Goal: Entertainment & Leisure: Browse casually

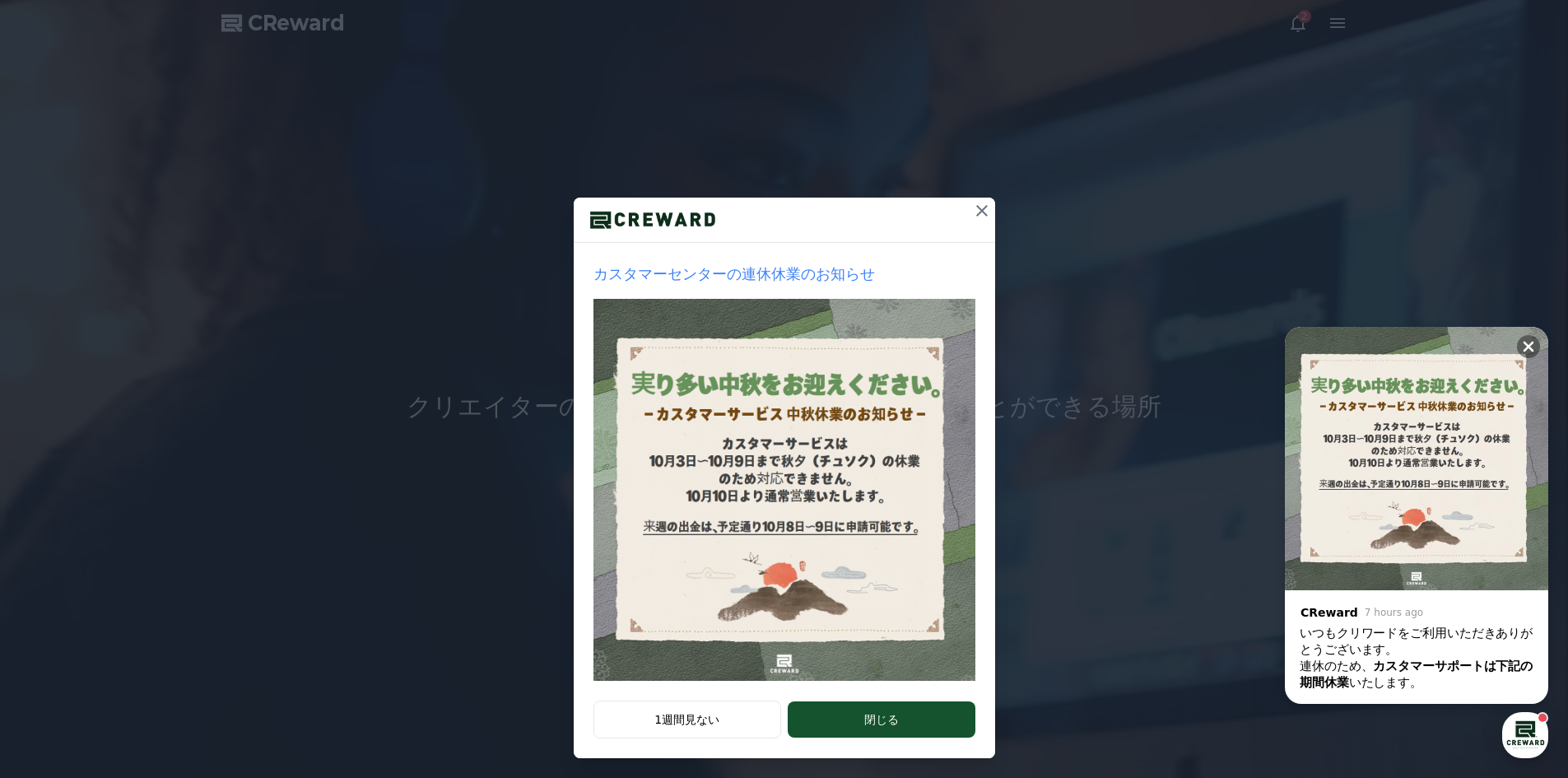
click at [976, 209] on icon at bounding box center [982, 211] width 12 height 12
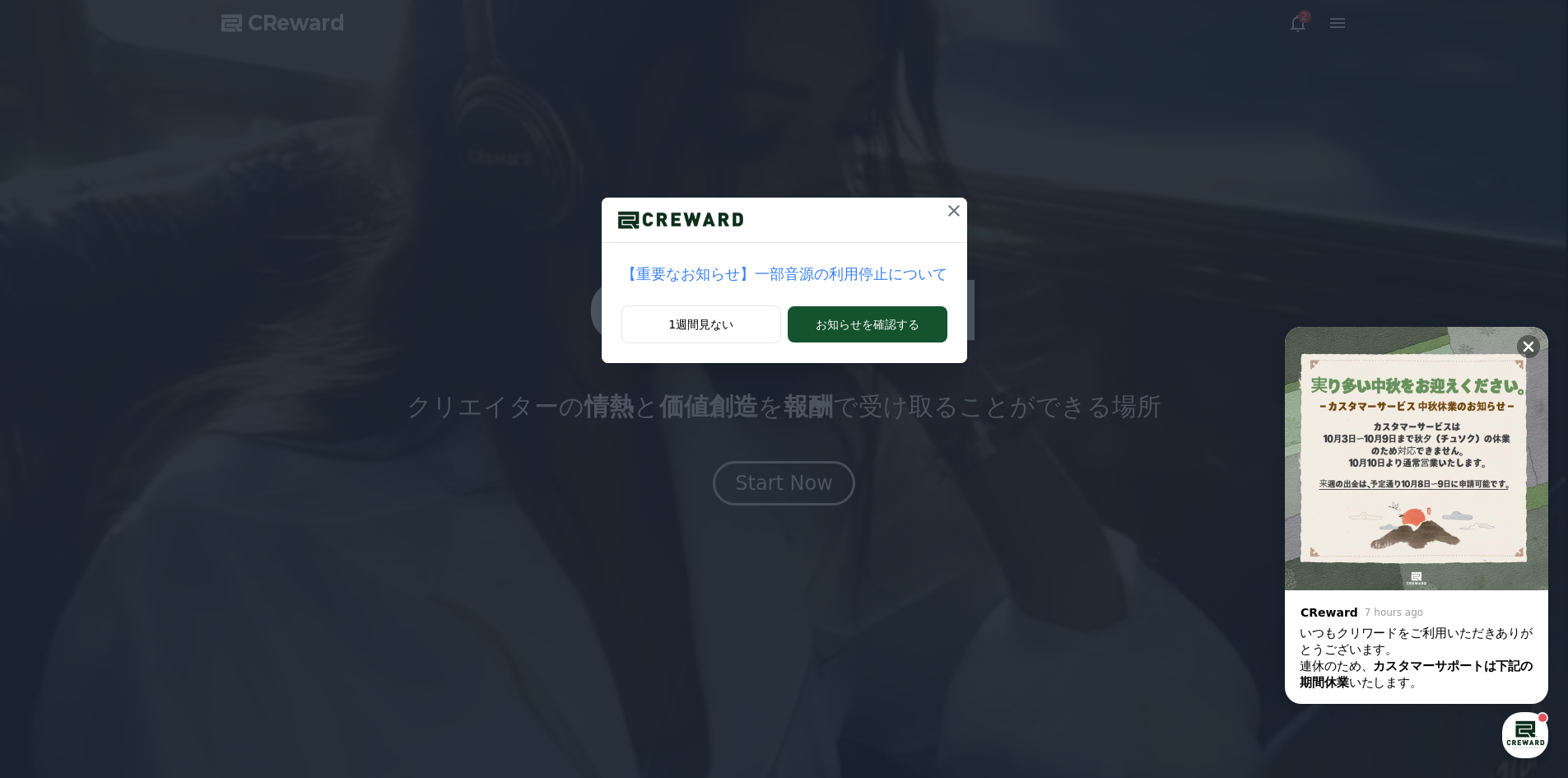
click at [829, 279] on p "【重要なお知らせ】一部音源の利用停止について" at bounding box center [784, 274] width 326 height 23
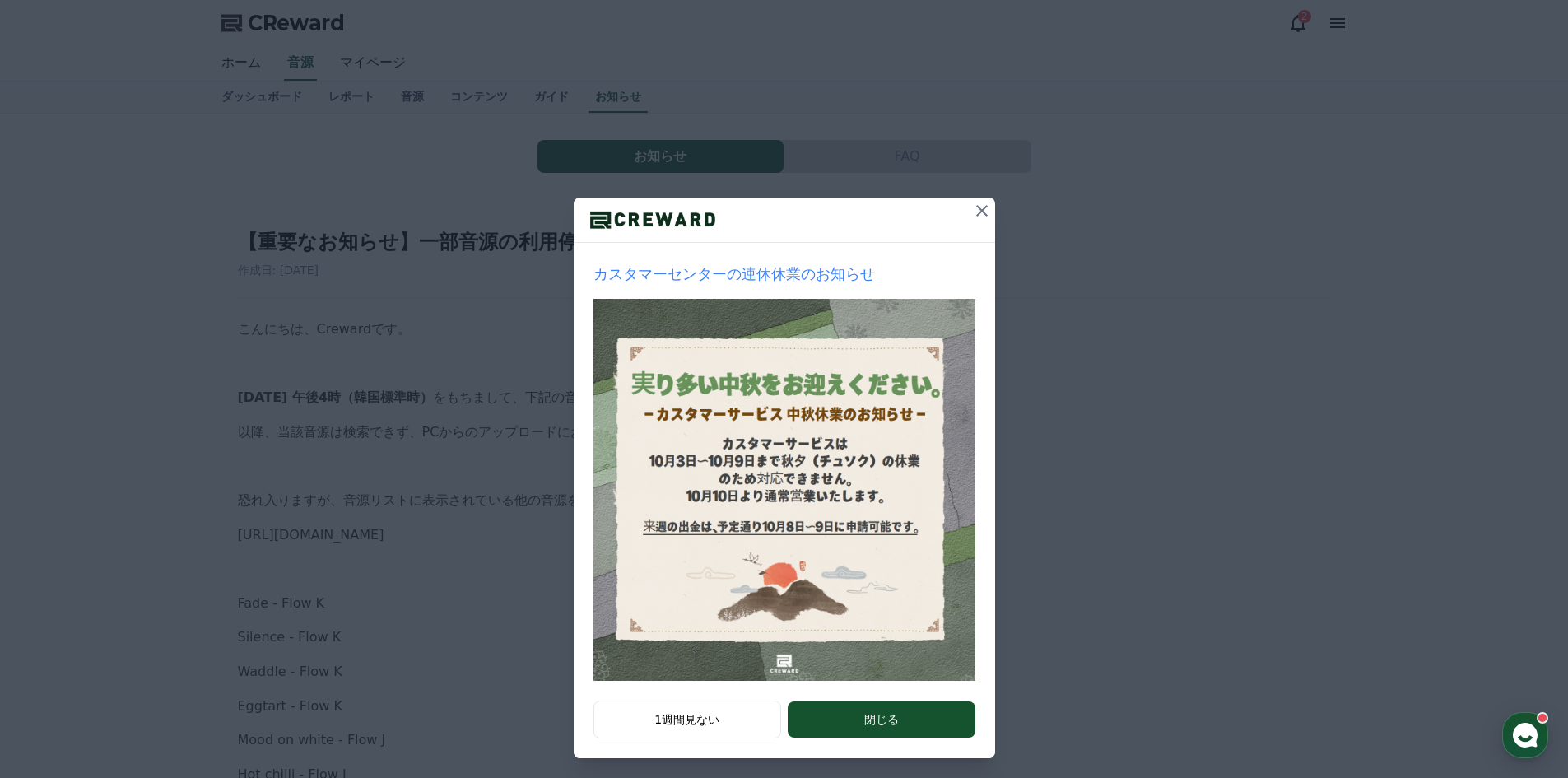
click at [976, 210] on icon at bounding box center [982, 211] width 12 height 12
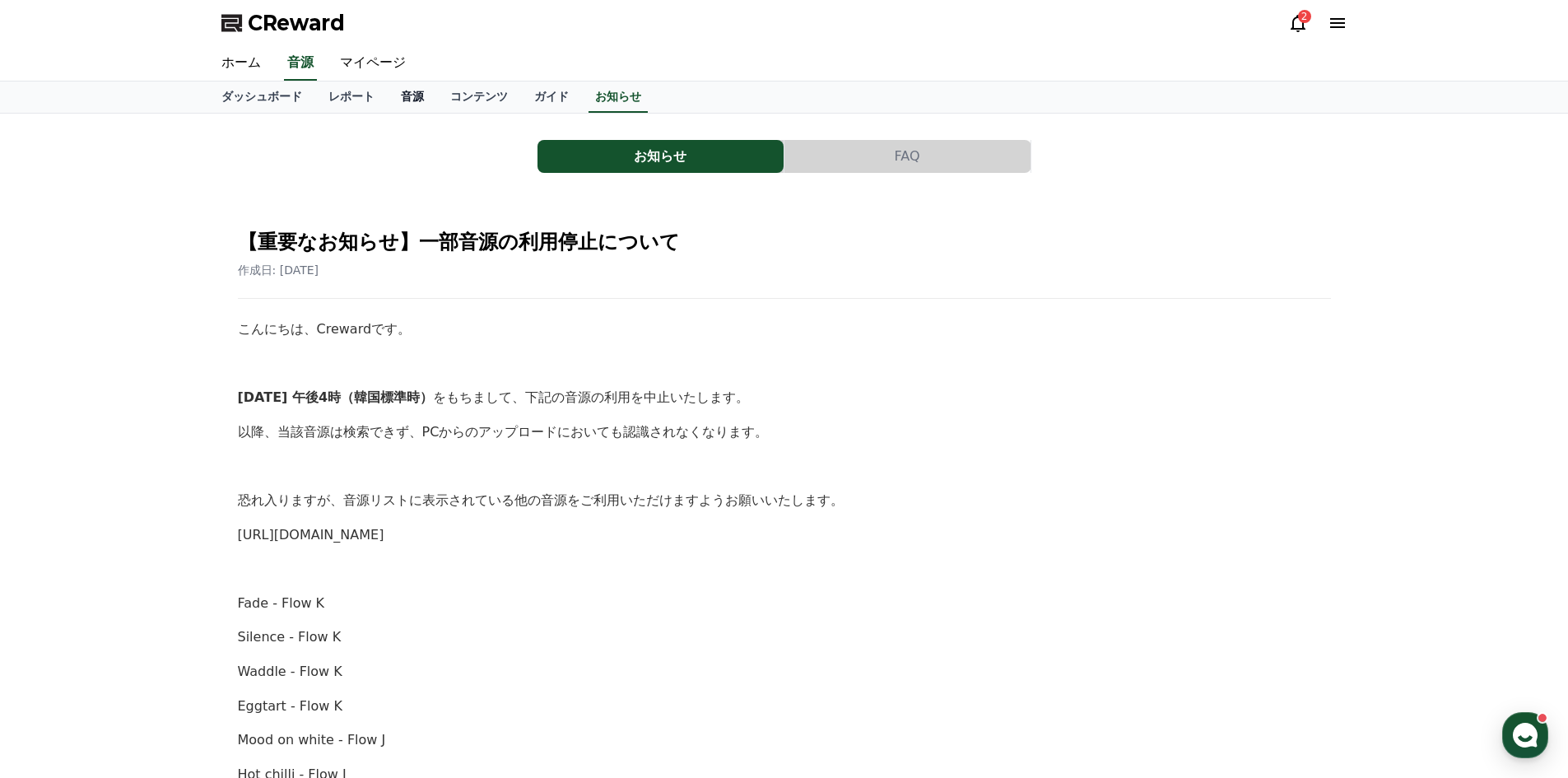
click at [388, 90] on link "音源" at bounding box center [412, 97] width 49 height 31
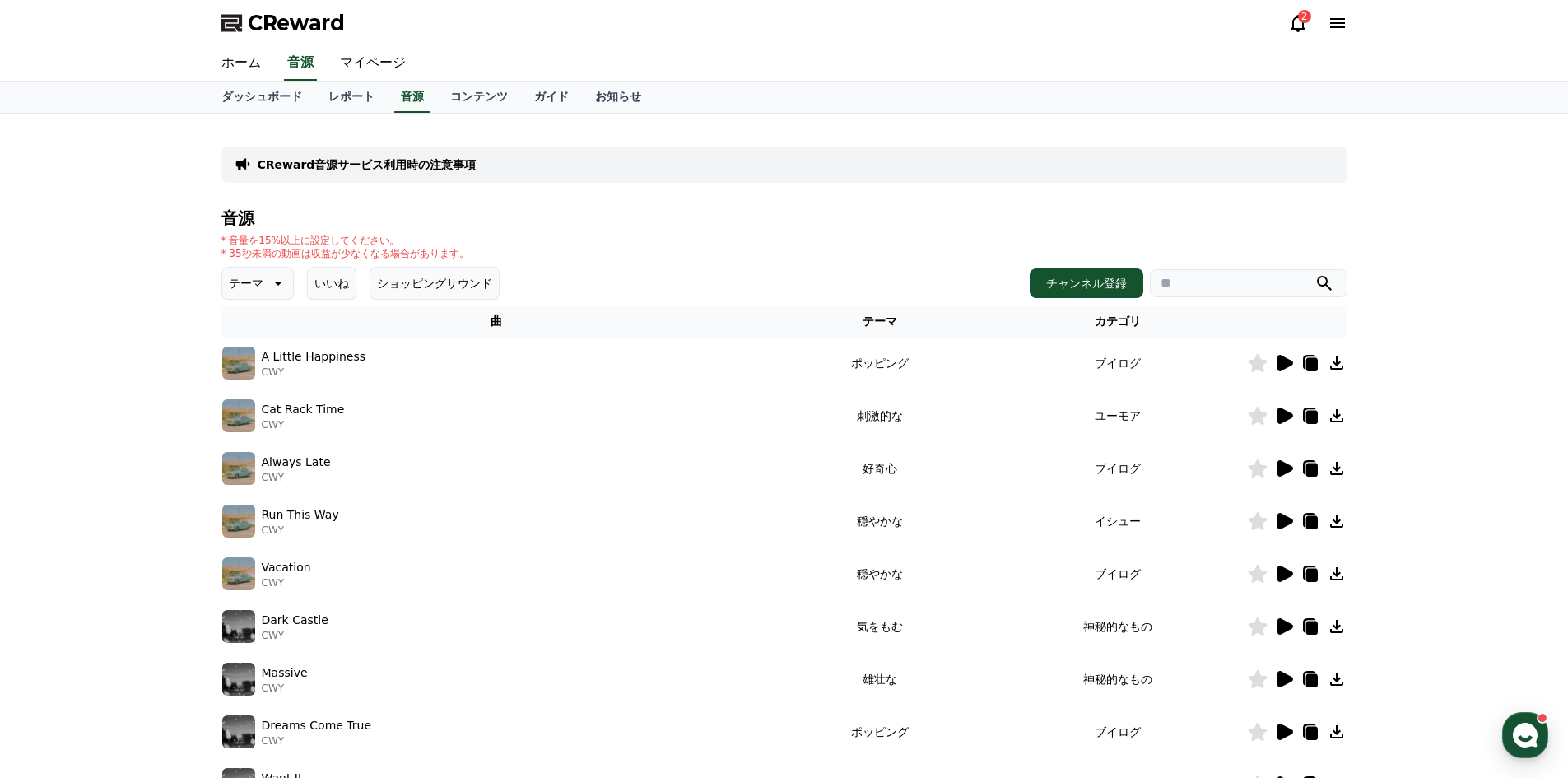
click at [238, 293] on p "テーマ" at bounding box center [246, 283] width 35 height 23
click at [249, 376] on button "暗い" at bounding box center [242, 380] width 36 height 36
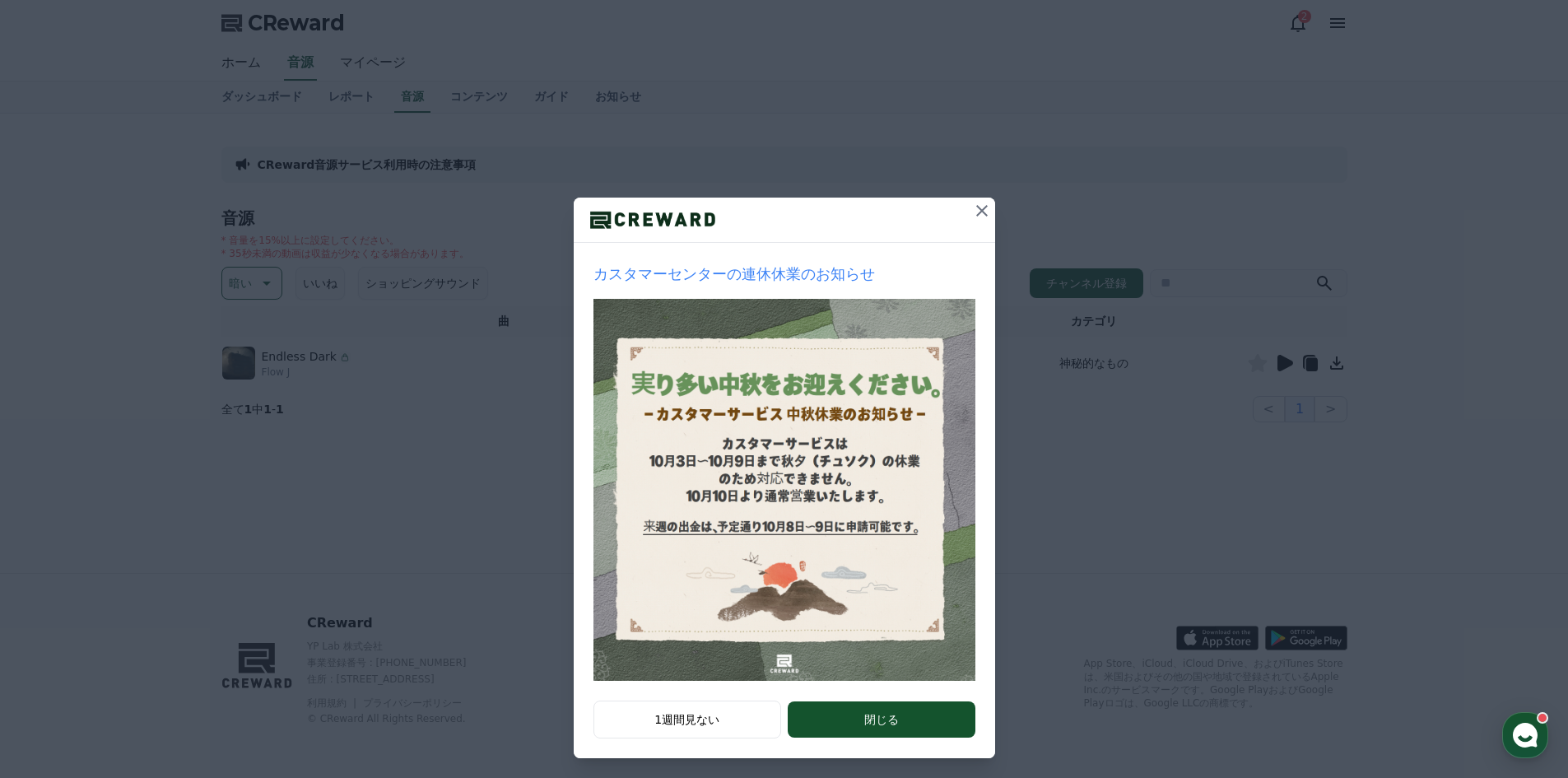
click at [975, 207] on icon at bounding box center [982, 211] width 20 height 20
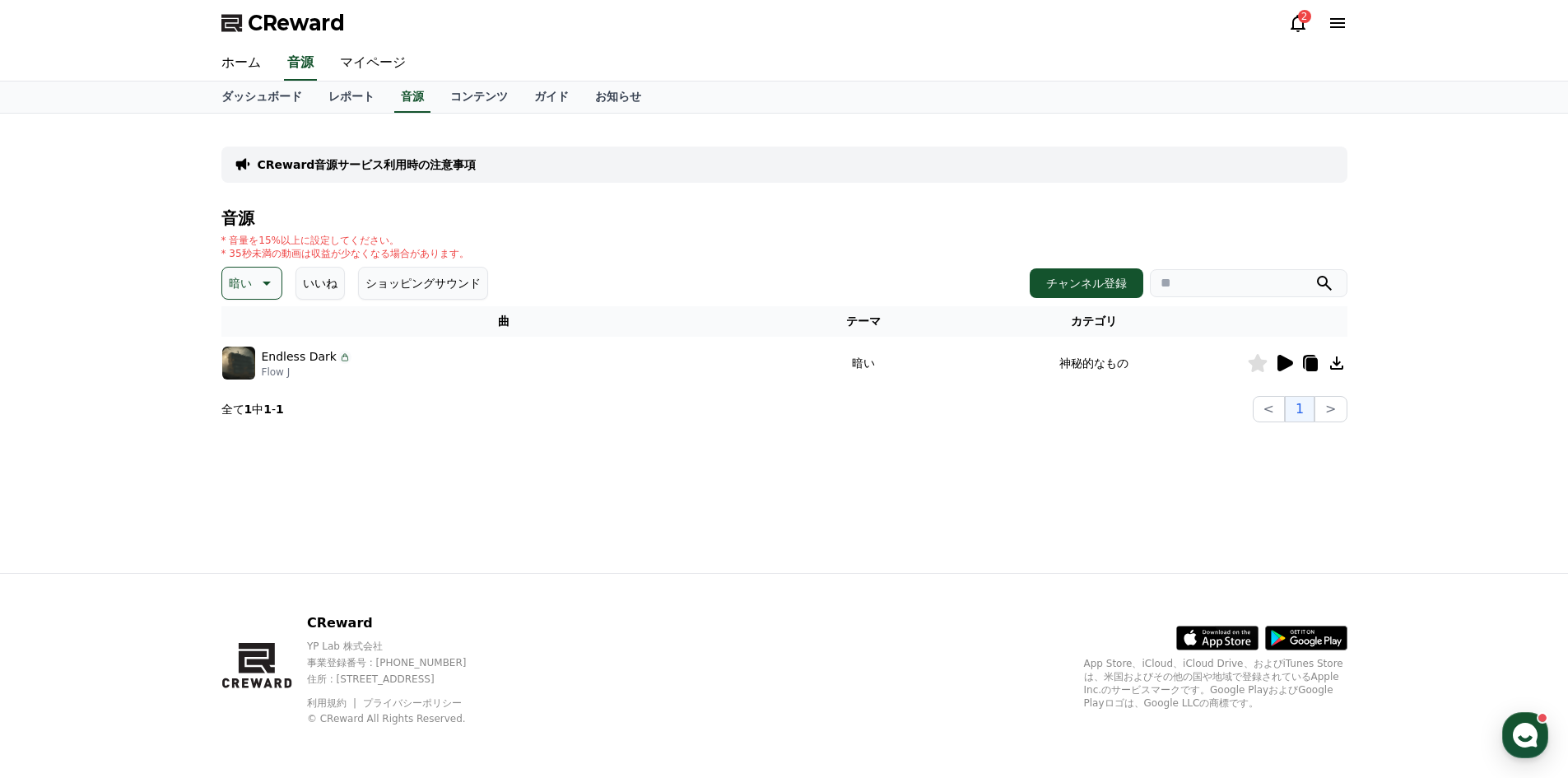
click at [1277, 365] on icon at bounding box center [1284, 363] width 20 height 20
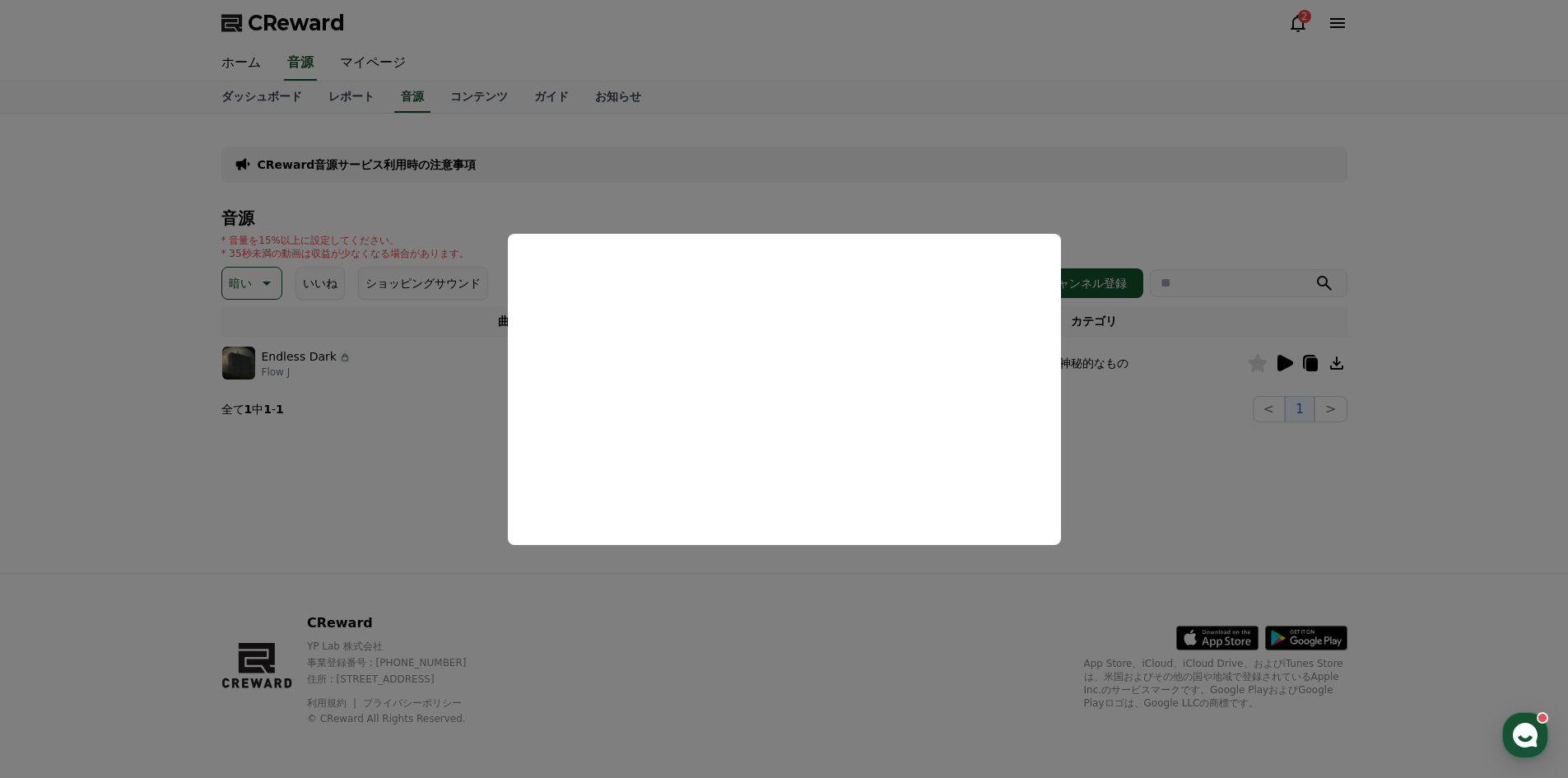
click at [1190, 494] on button "close modal" at bounding box center [784, 389] width 1568 height 778
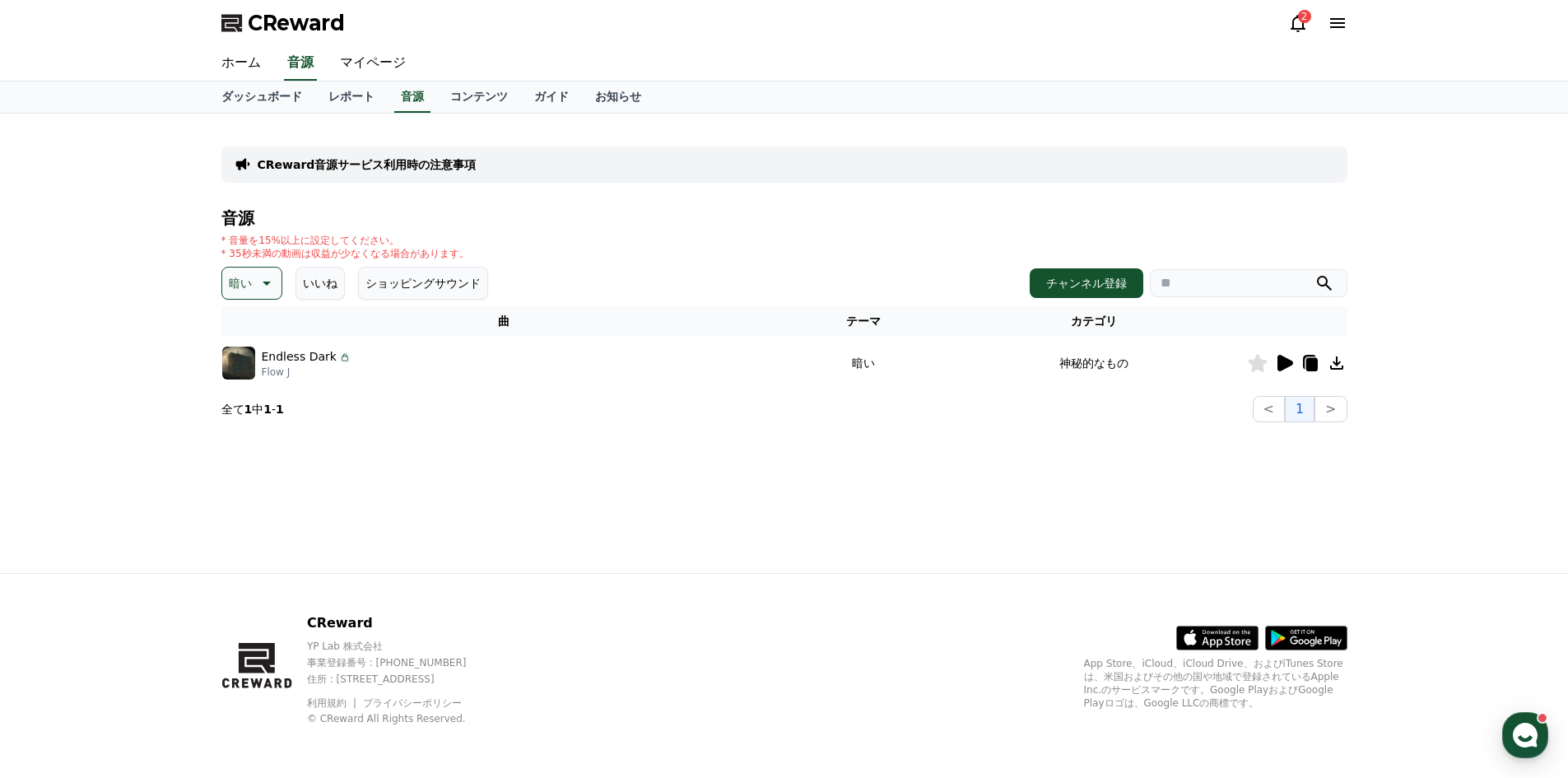
click at [249, 289] on p "暗い" at bounding box center [240, 283] width 23 height 23
click at [249, 333] on button "全て" at bounding box center [242, 327] width 36 height 36
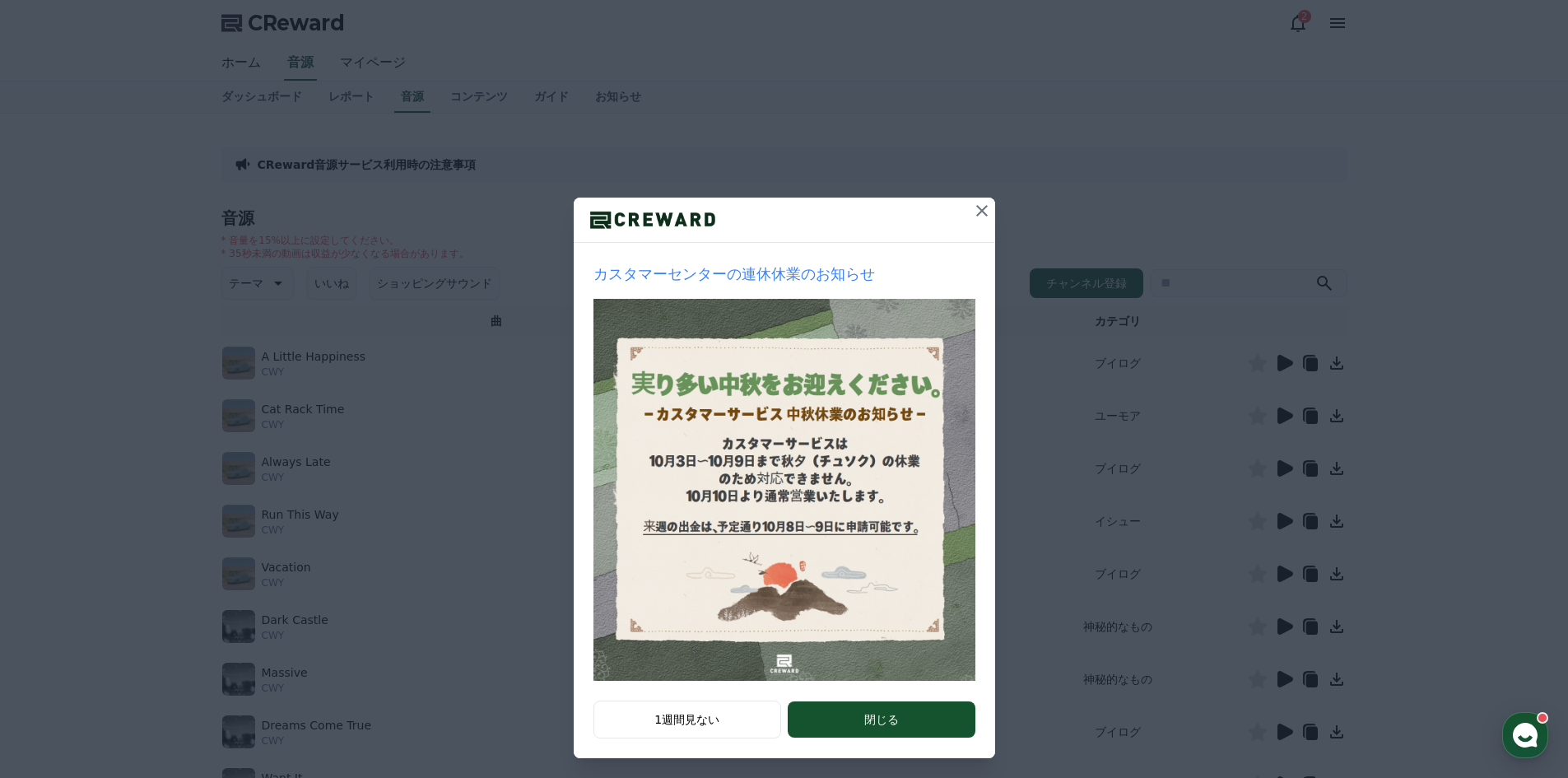
click at [972, 203] on icon at bounding box center [982, 211] width 20 height 20
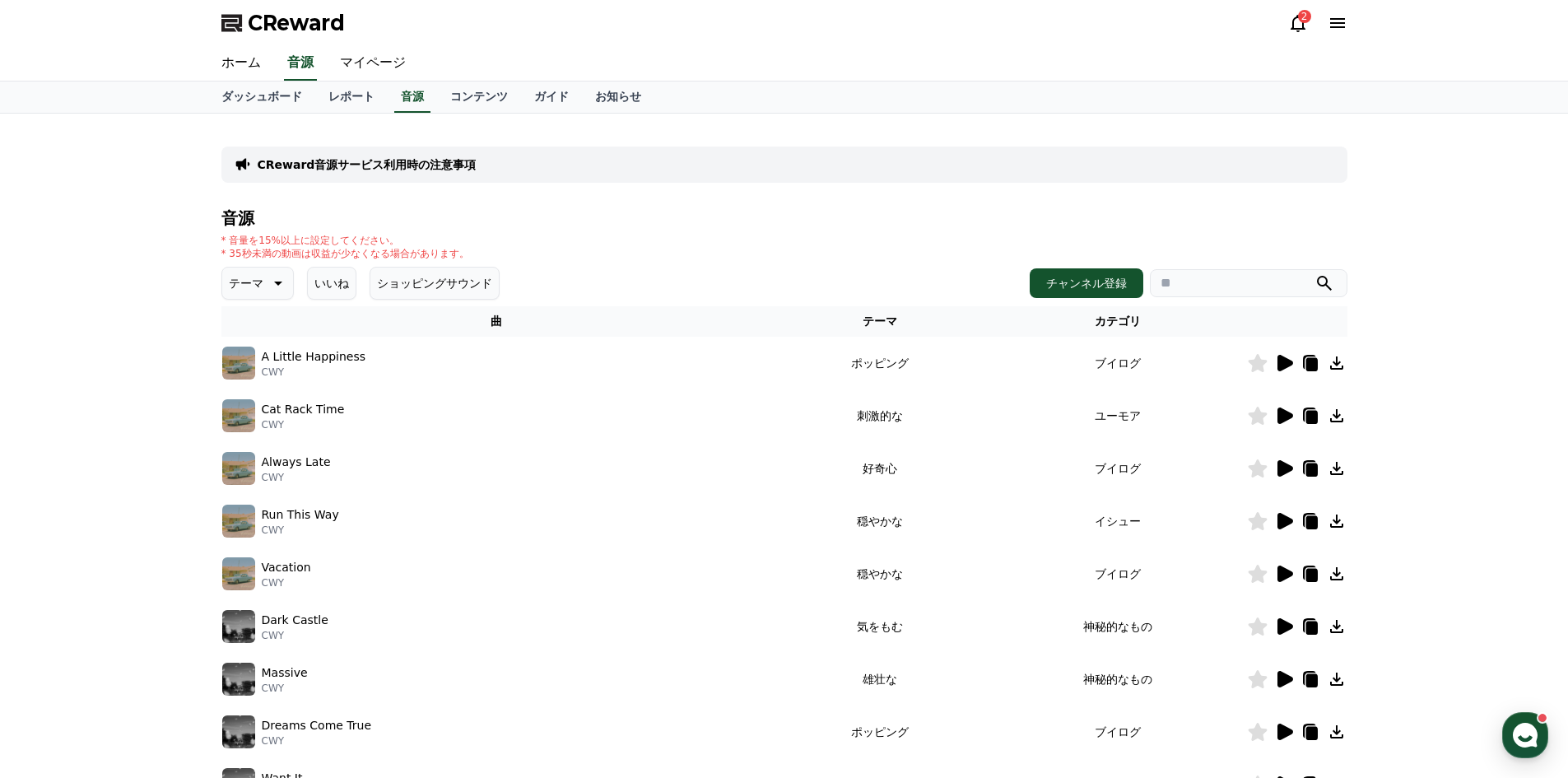
click at [1283, 361] on icon at bounding box center [1285, 363] width 16 height 16
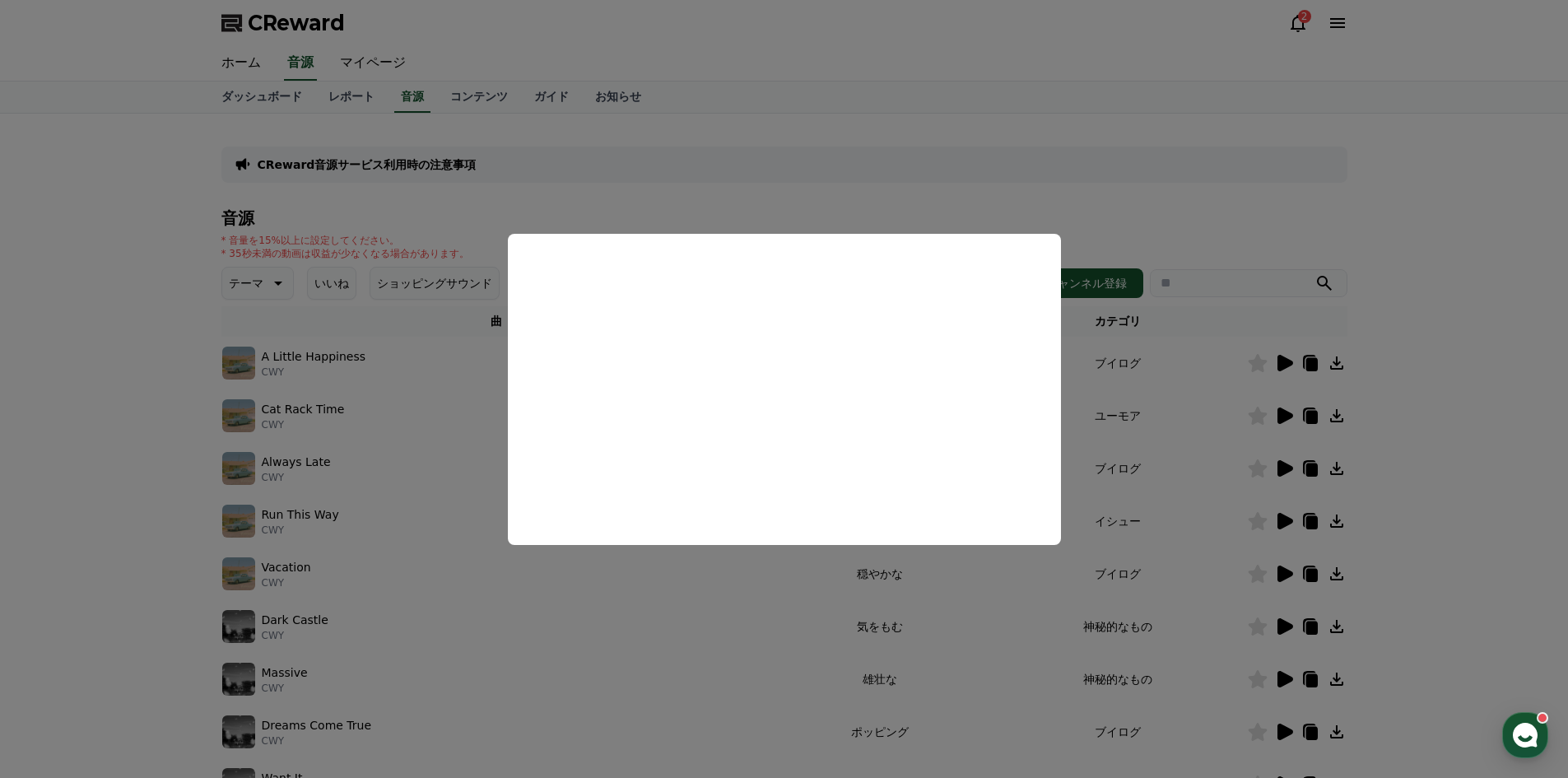
click at [1242, 197] on button "close modal" at bounding box center [784, 389] width 1568 height 778
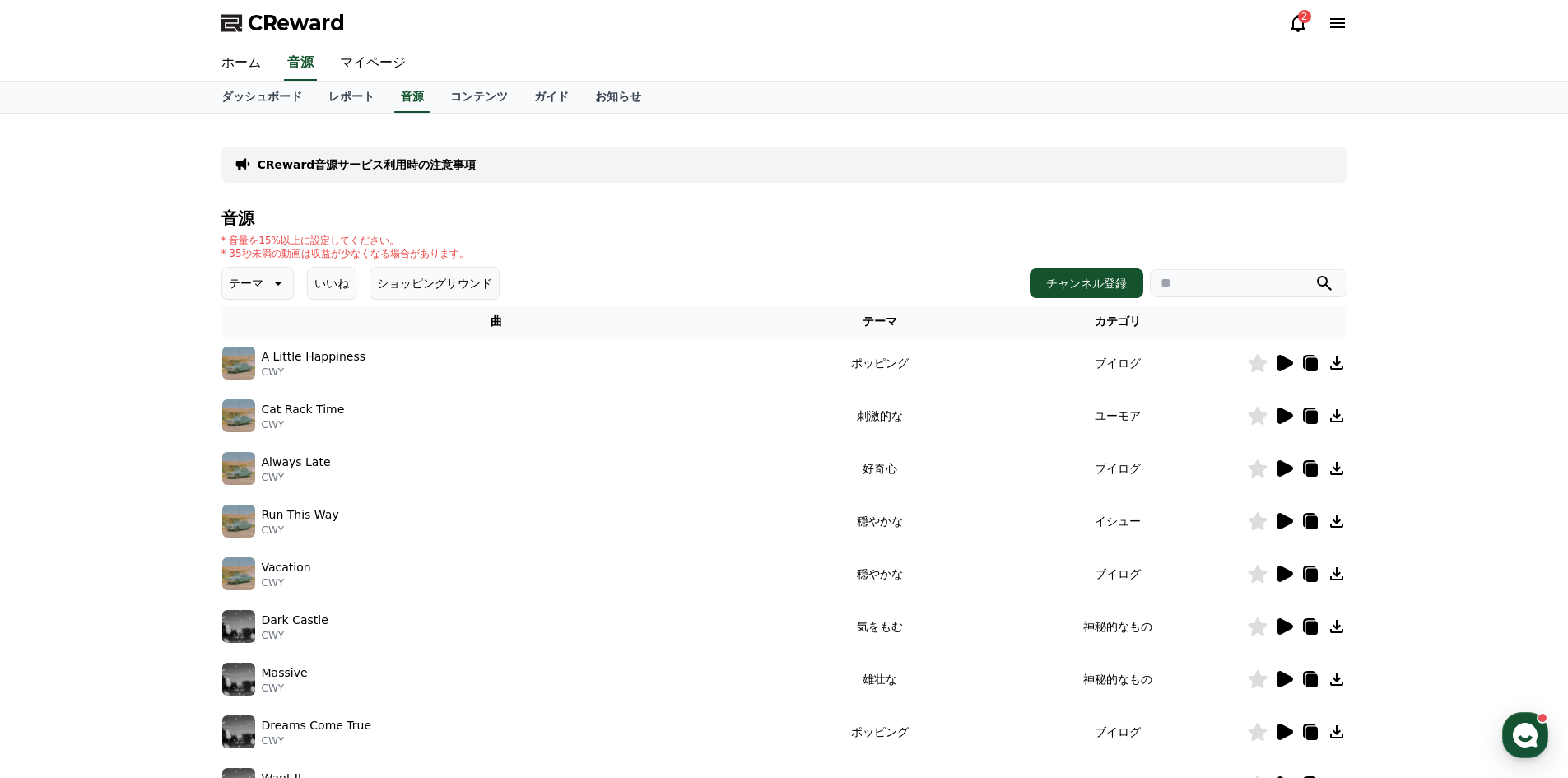
click at [1270, 422] on div at bounding box center [1297, 416] width 99 height 20
click at [1282, 417] on icon at bounding box center [1285, 416] width 16 height 16
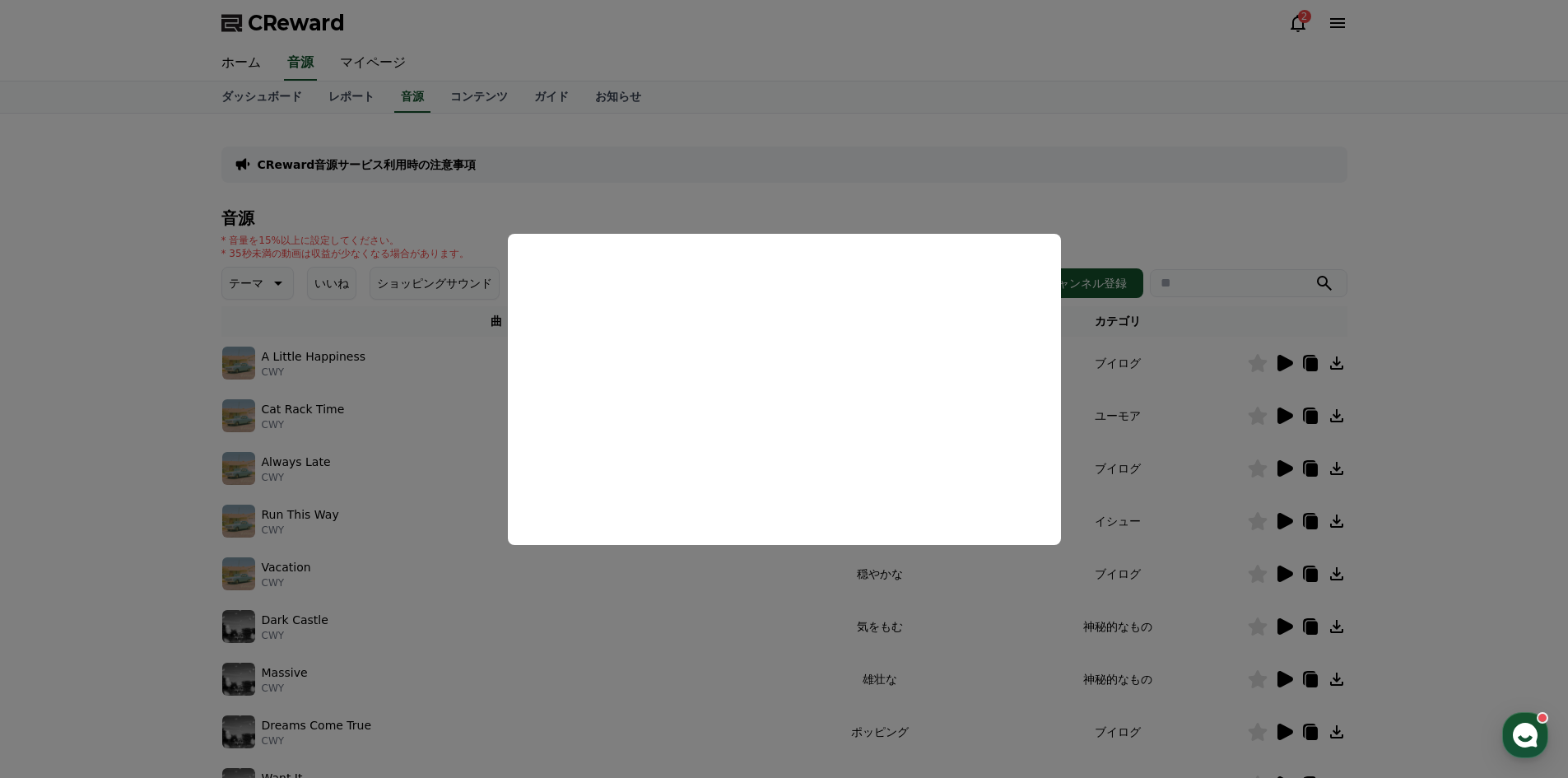
click at [1397, 222] on button "close modal" at bounding box center [784, 389] width 1568 height 778
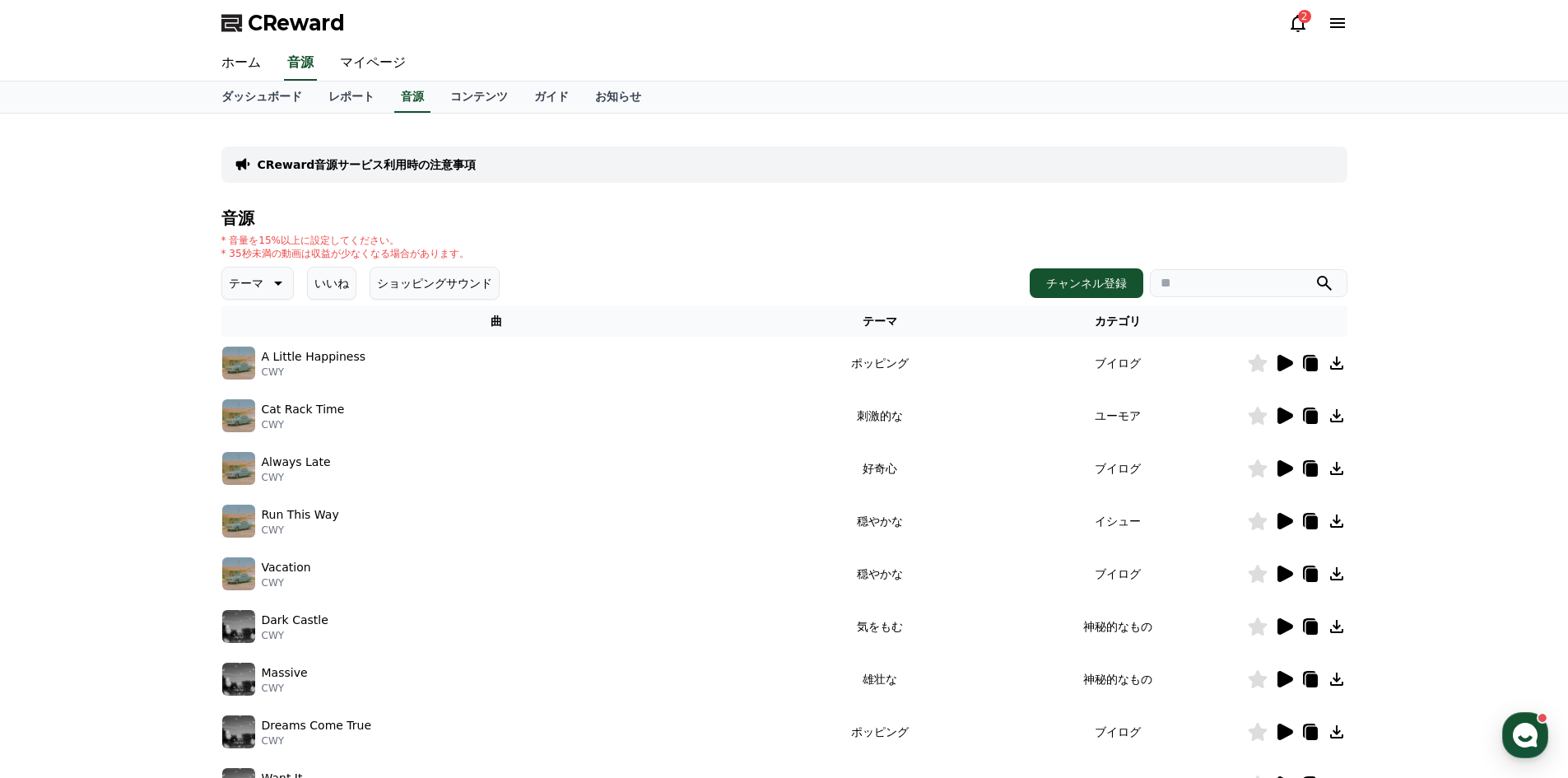
click at [1280, 469] on icon at bounding box center [1285, 468] width 16 height 16
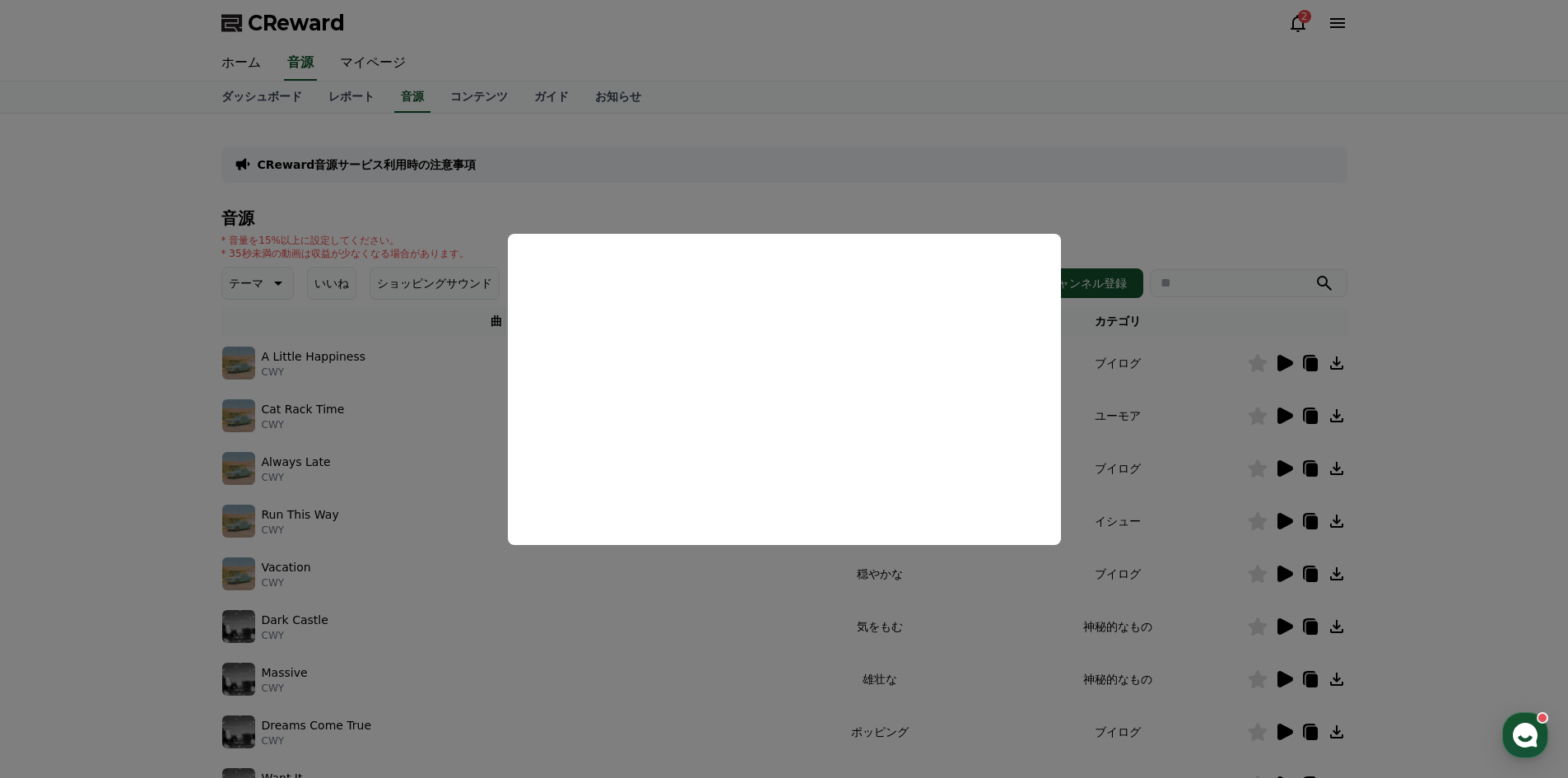
click at [1489, 431] on button "close modal" at bounding box center [784, 389] width 1568 height 778
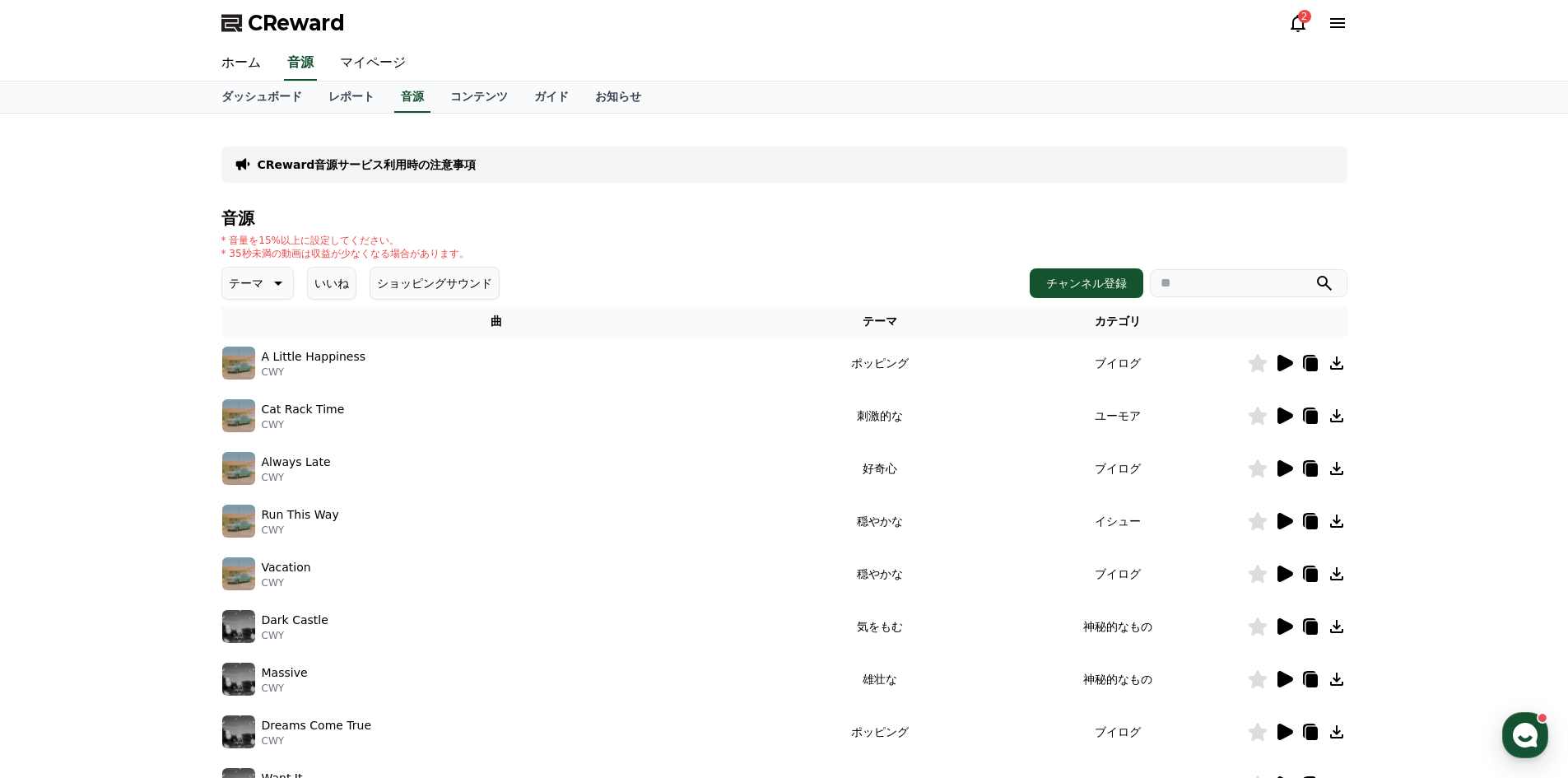
click at [1290, 518] on icon at bounding box center [1284, 521] width 20 height 20
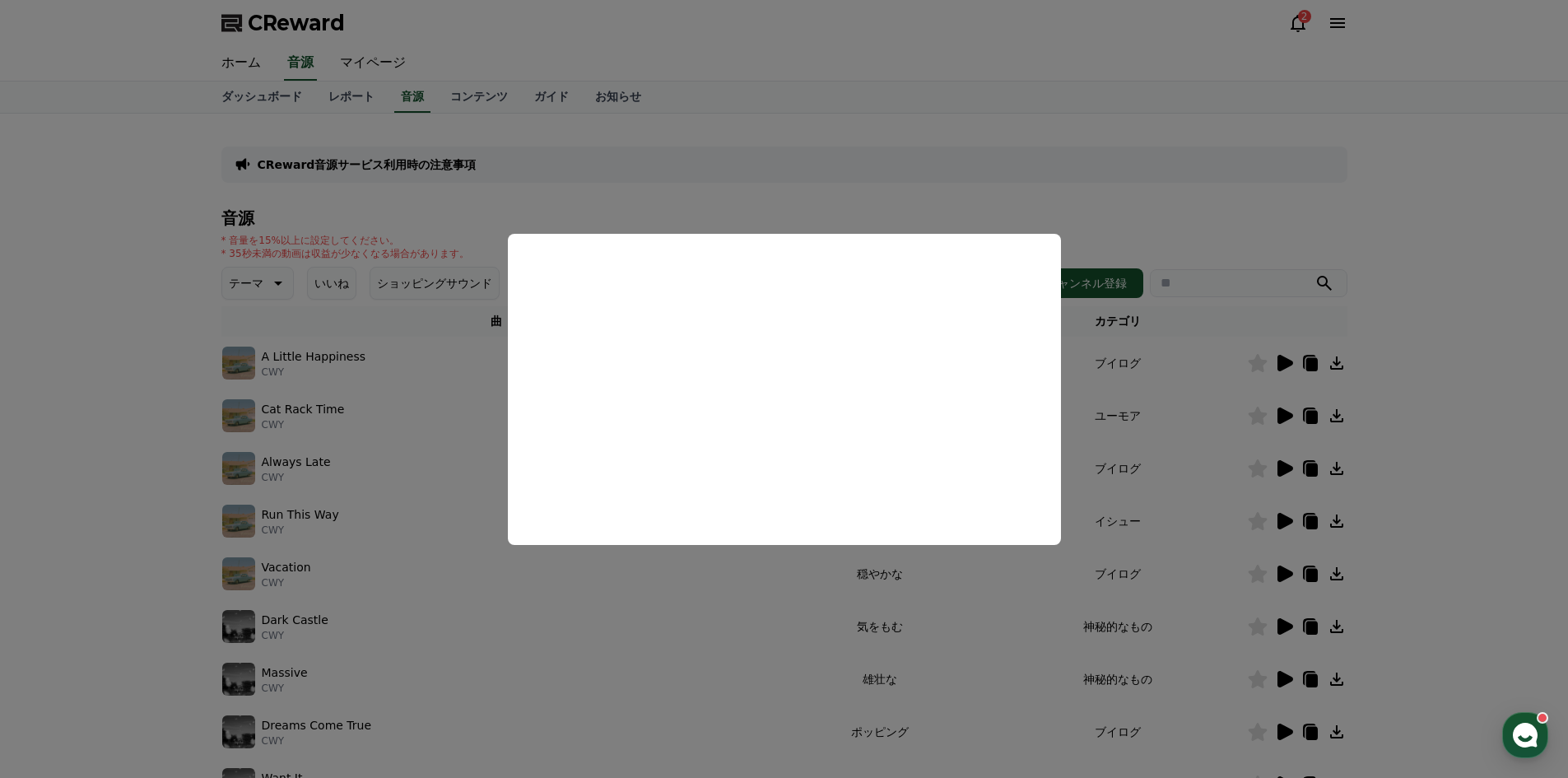
click at [1472, 421] on button "close modal" at bounding box center [784, 389] width 1568 height 778
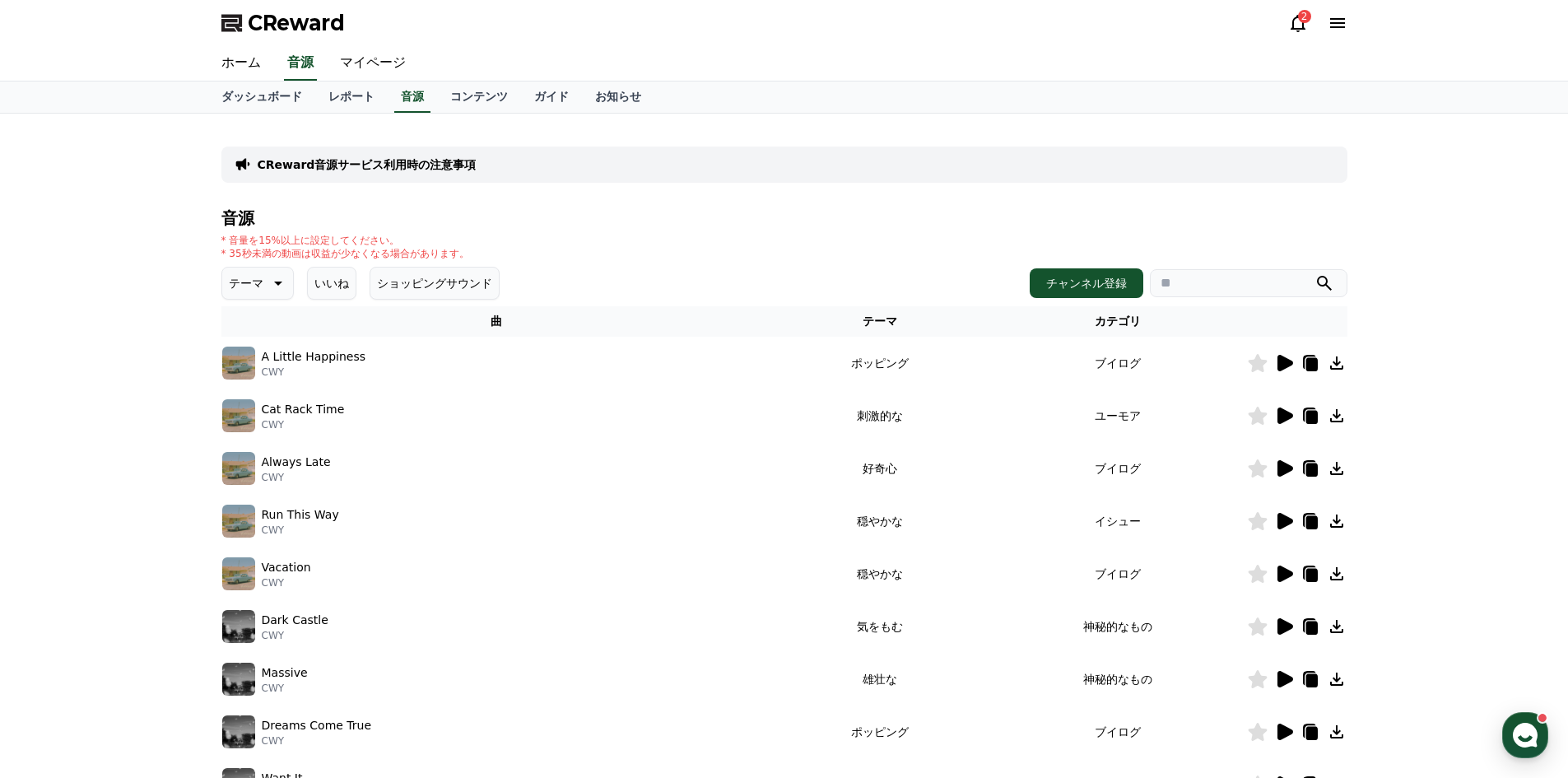
click at [1275, 578] on icon at bounding box center [1284, 574] width 20 height 20
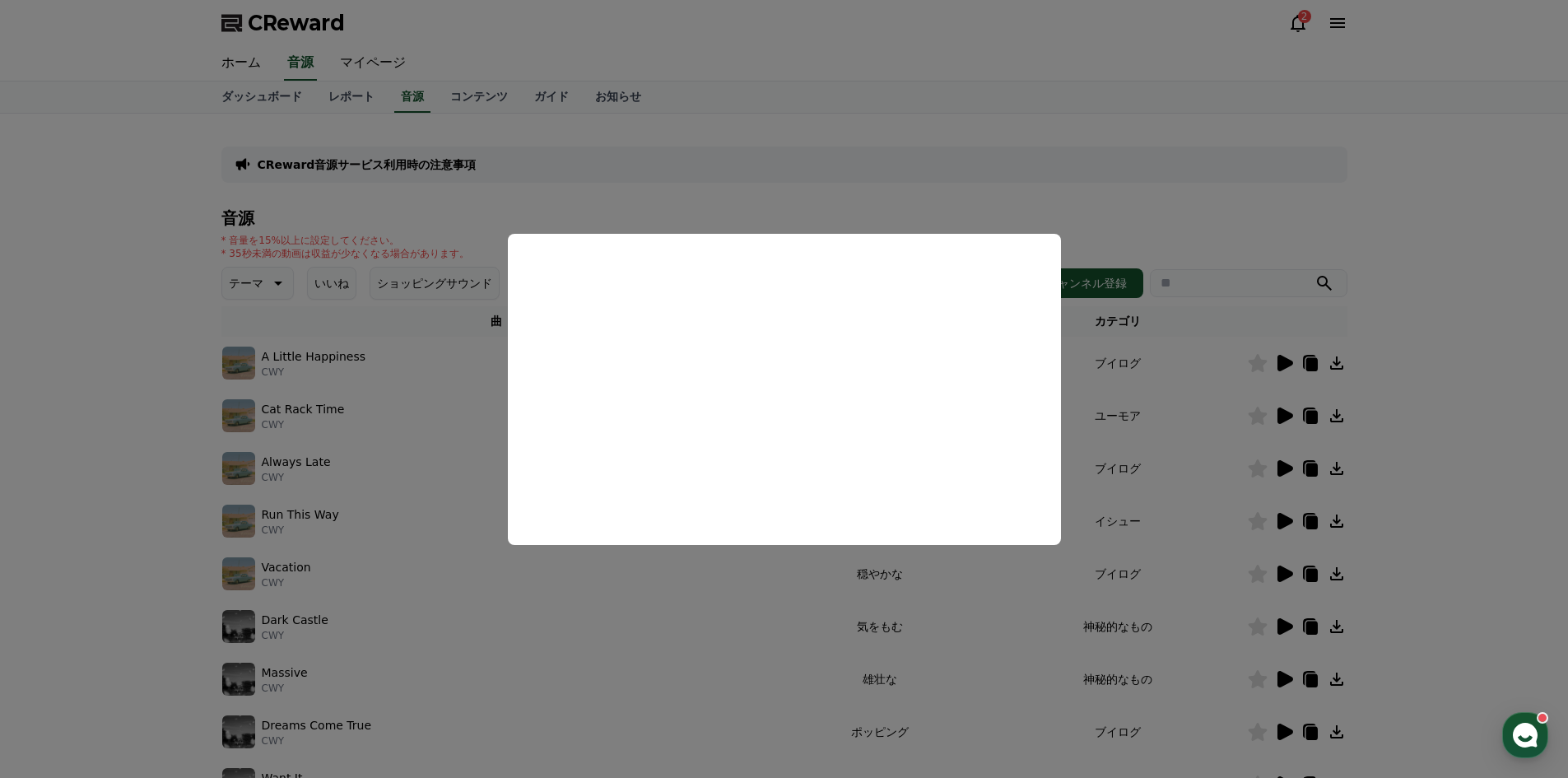
click at [1501, 404] on button "close modal" at bounding box center [784, 389] width 1568 height 778
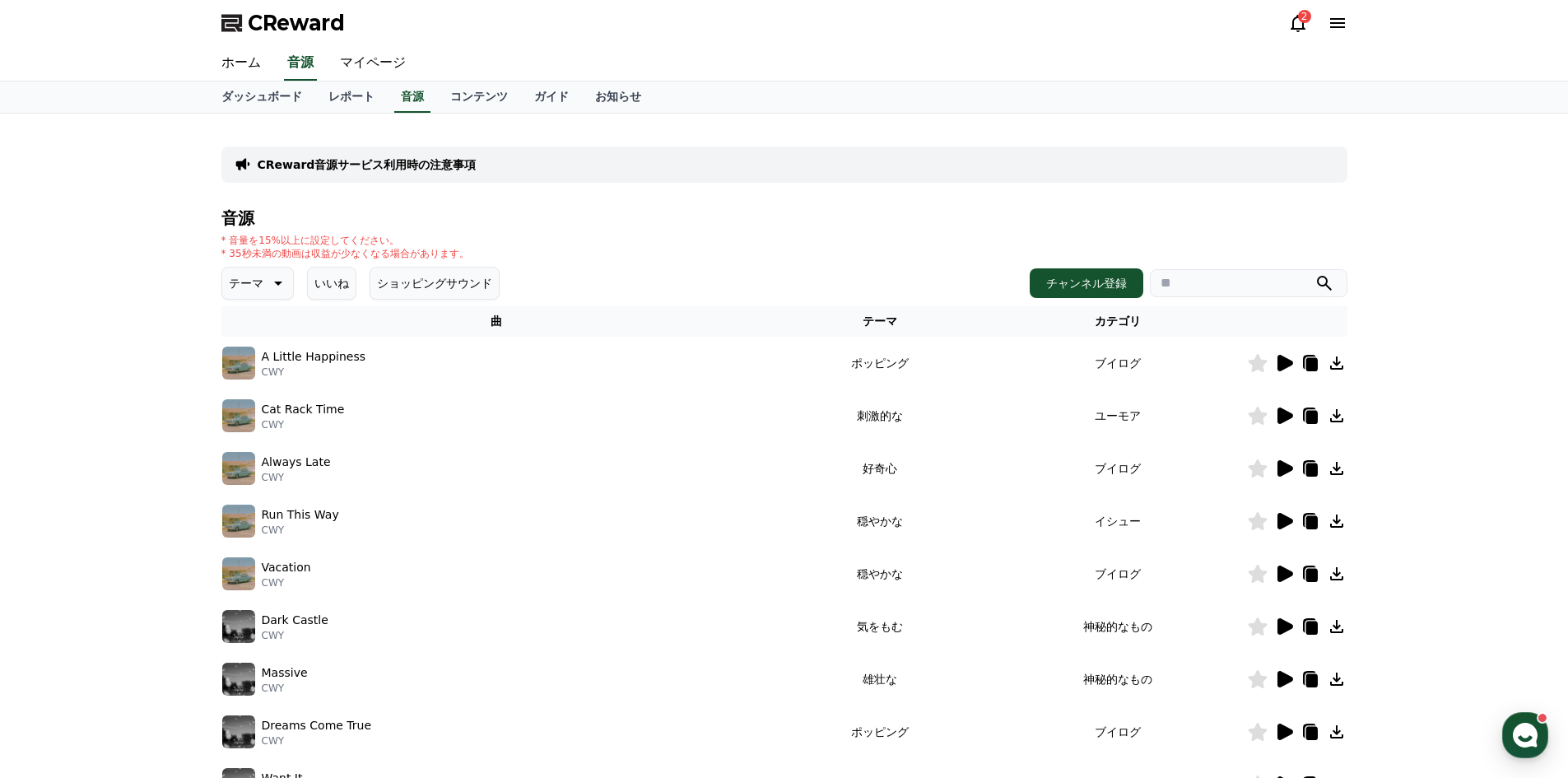
scroll to position [302, 0]
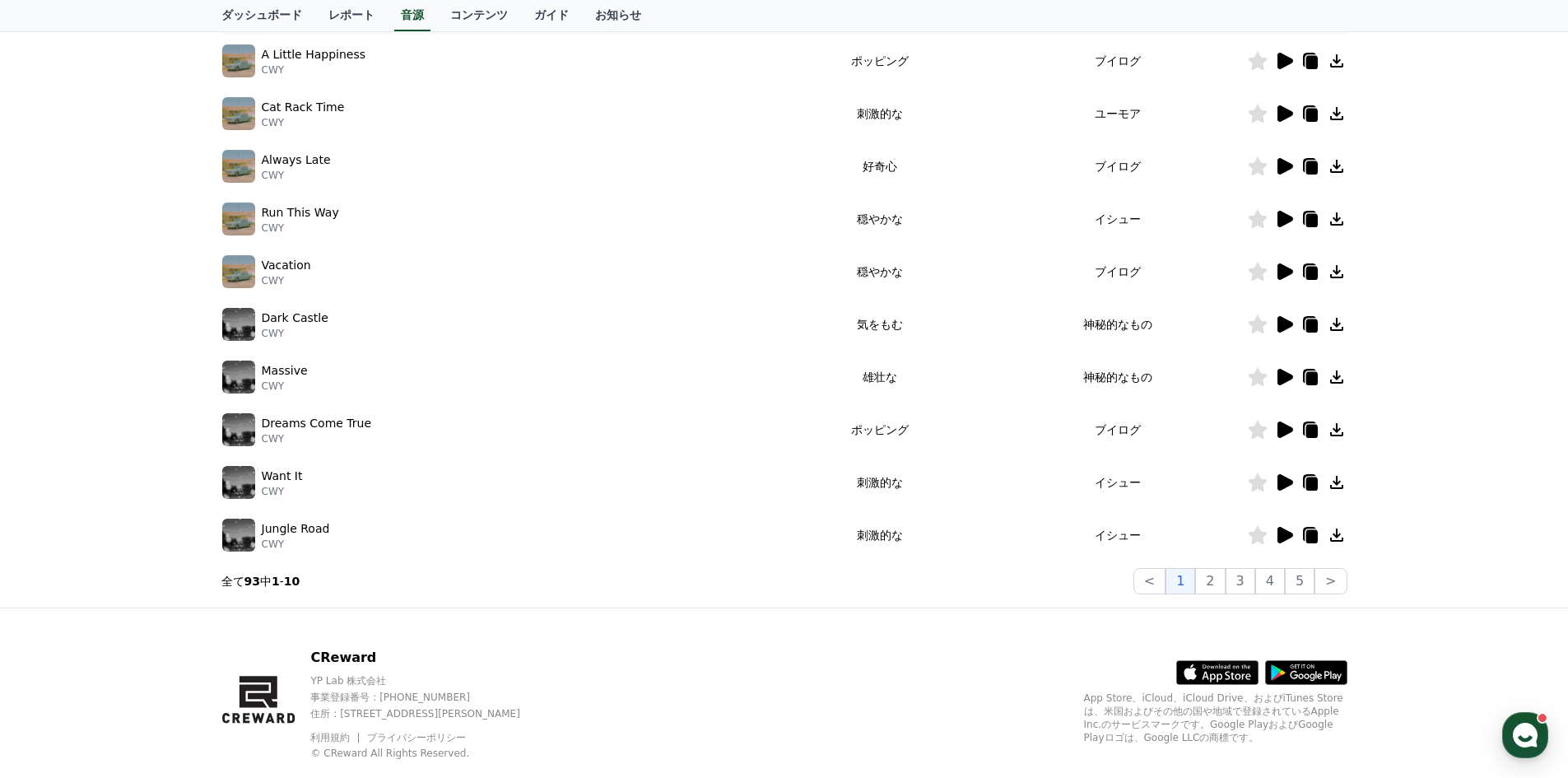
click at [1286, 329] on icon at bounding box center [1285, 324] width 16 height 16
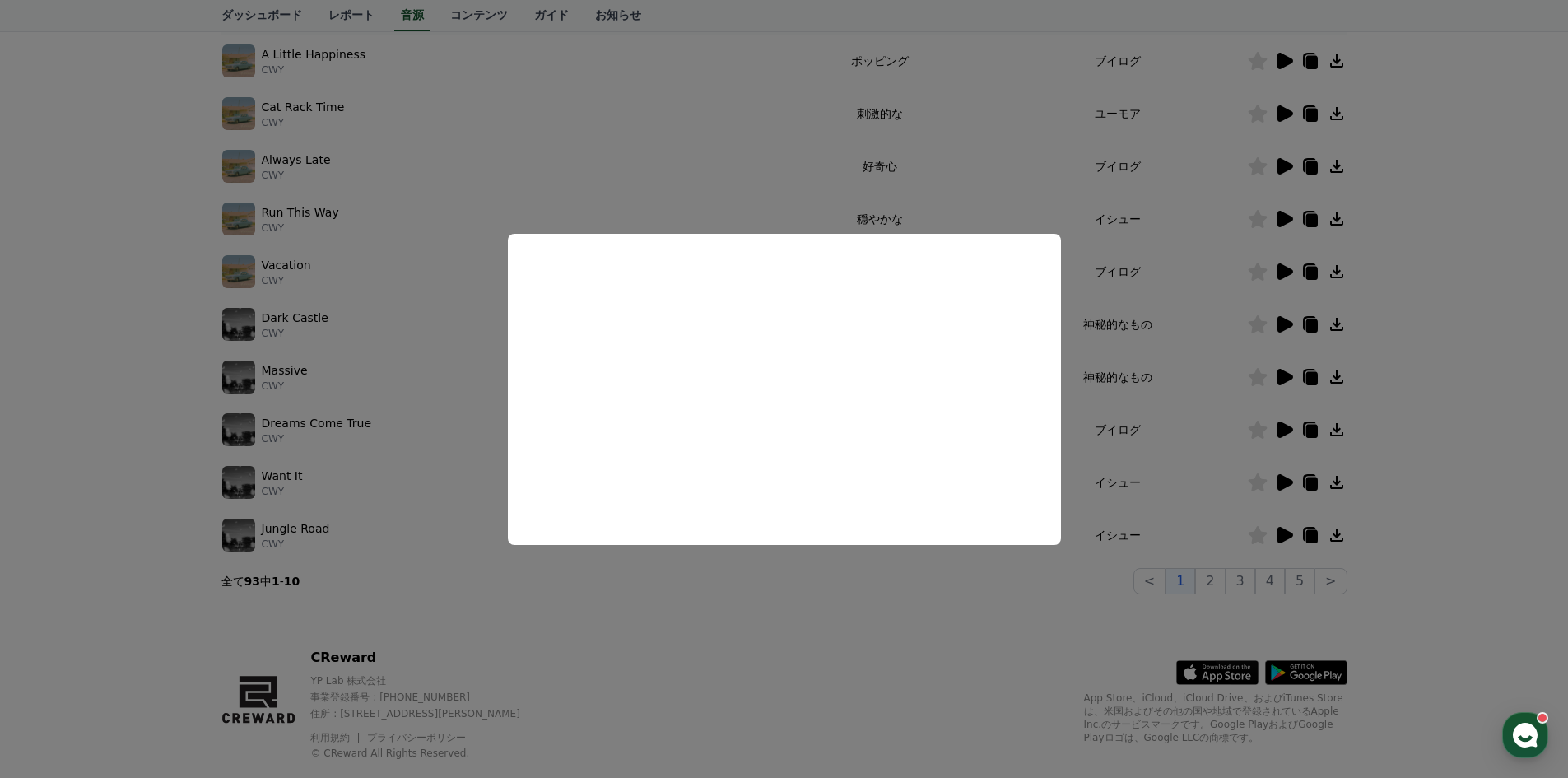
drag, startPoint x: 1466, startPoint y: 326, endPoint x: 1450, endPoint y: 331, distance: 16.8
click at [1460, 328] on button "close modal" at bounding box center [784, 389] width 1568 height 778
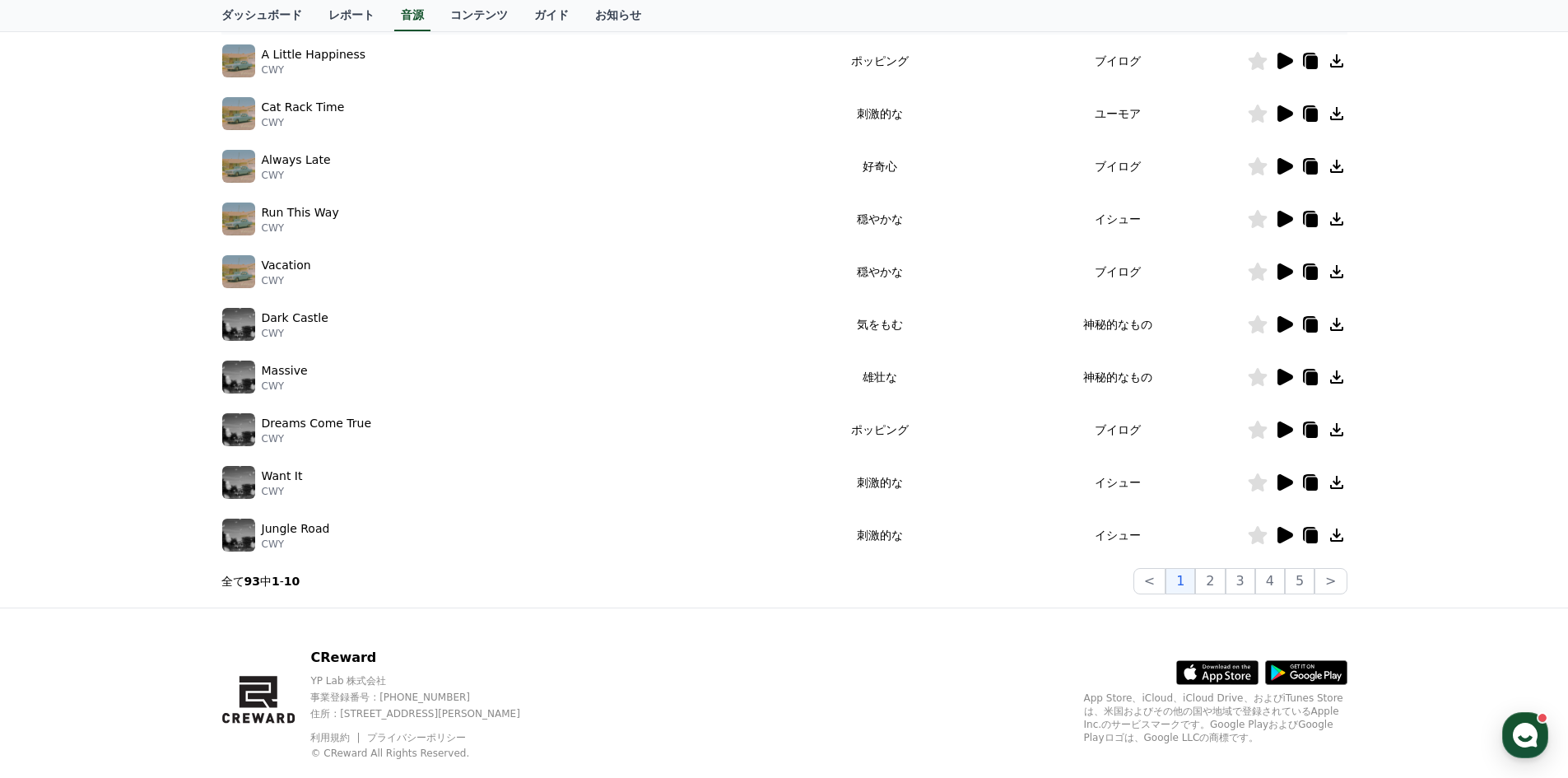
click at [1269, 381] on div at bounding box center [1297, 377] width 99 height 20
click at [1275, 380] on icon at bounding box center [1284, 377] width 20 height 20
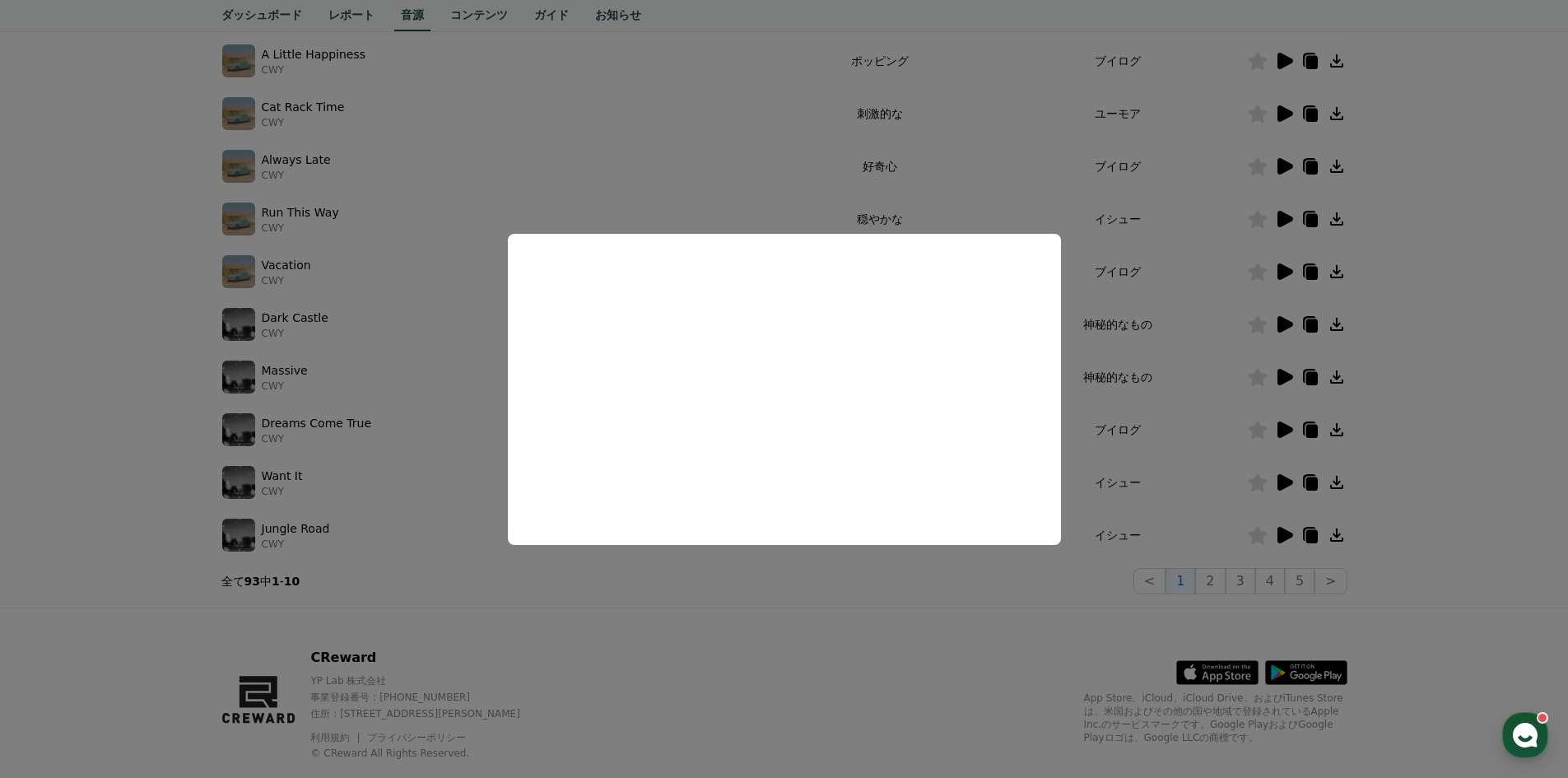
click at [1409, 366] on button "close modal" at bounding box center [784, 389] width 1568 height 778
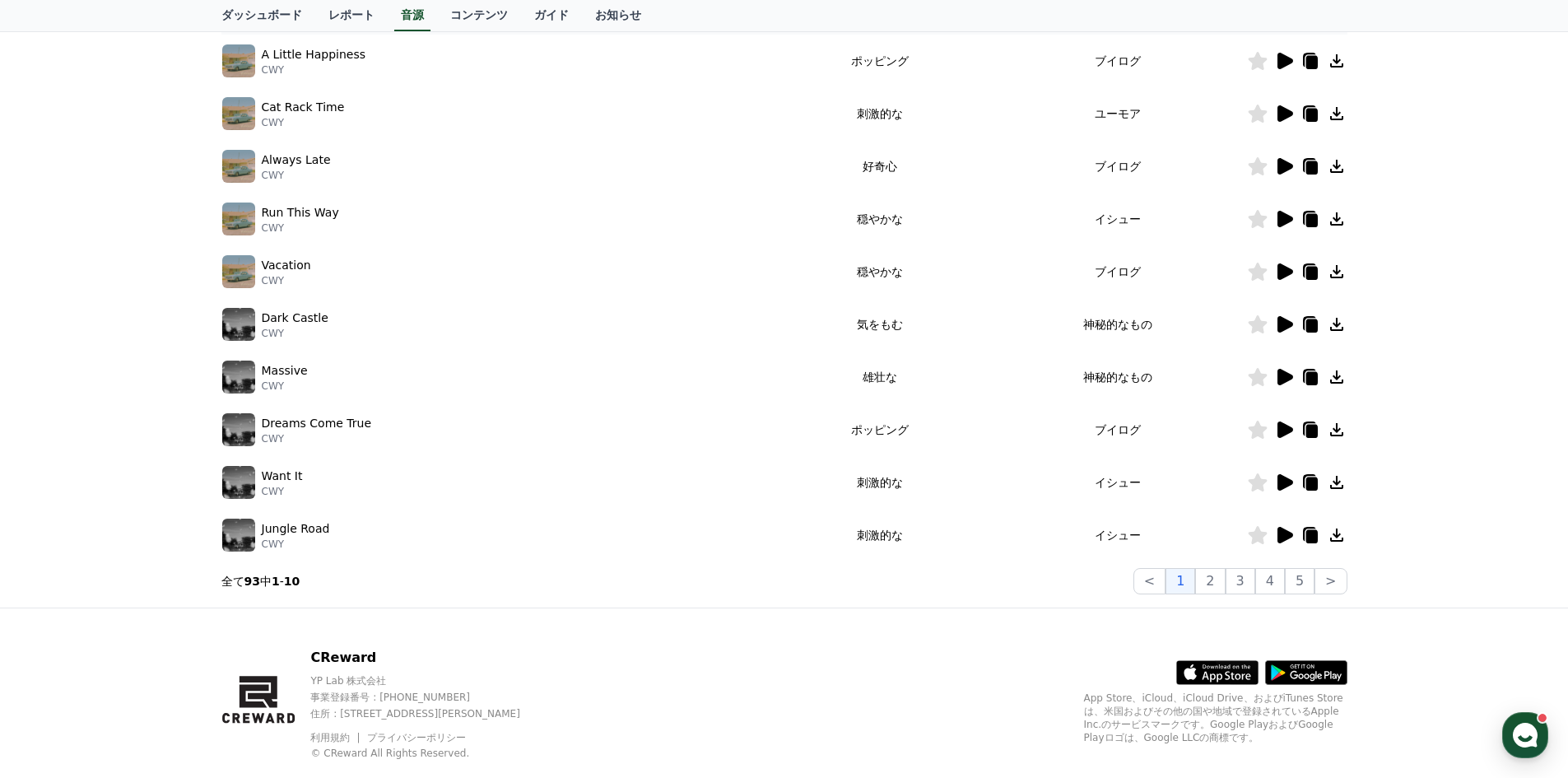
click at [1278, 480] on icon at bounding box center [1285, 482] width 16 height 16
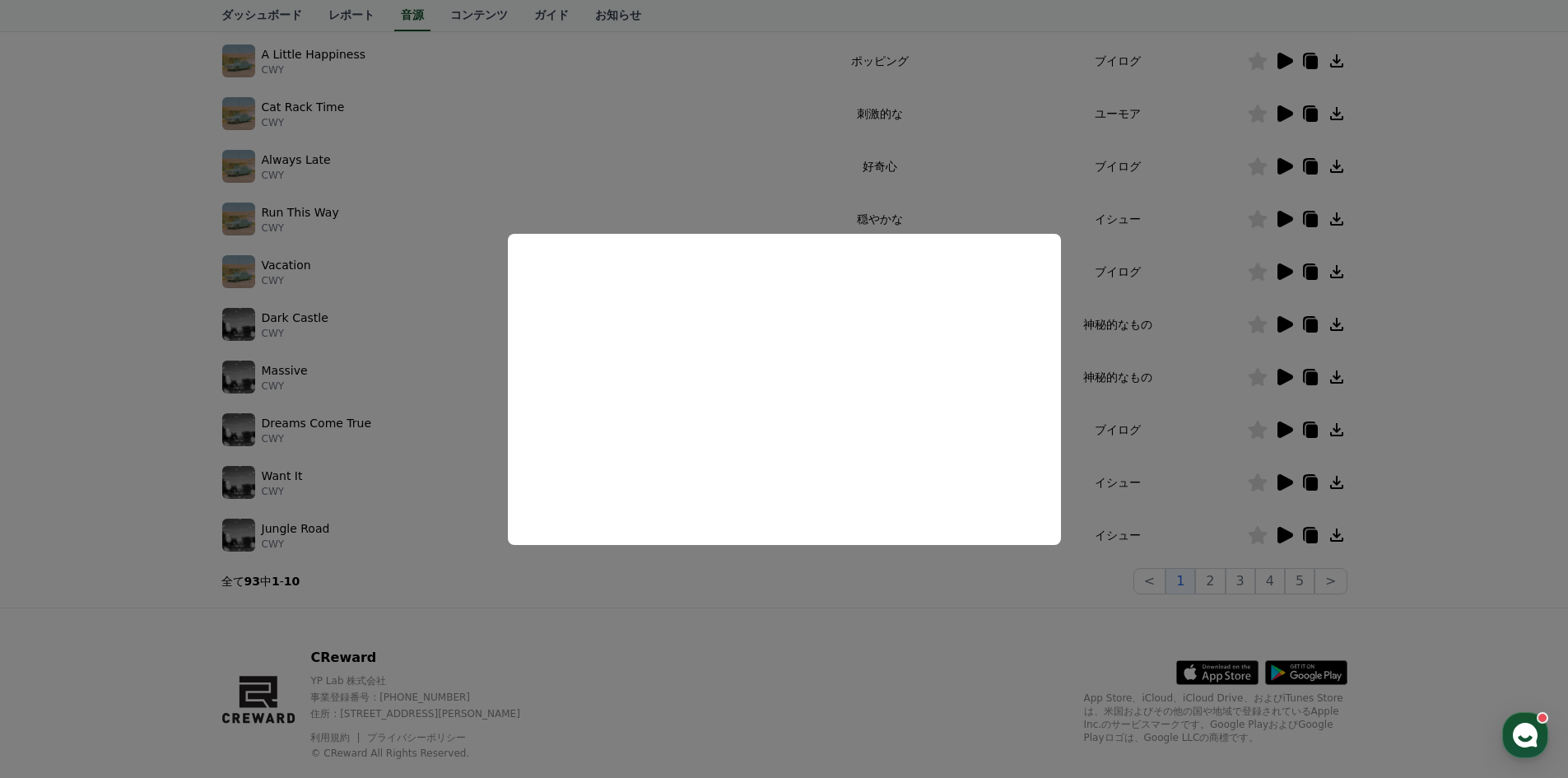
click at [1459, 387] on button "close modal" at bounding box center [784, 389] width 1568 height 778
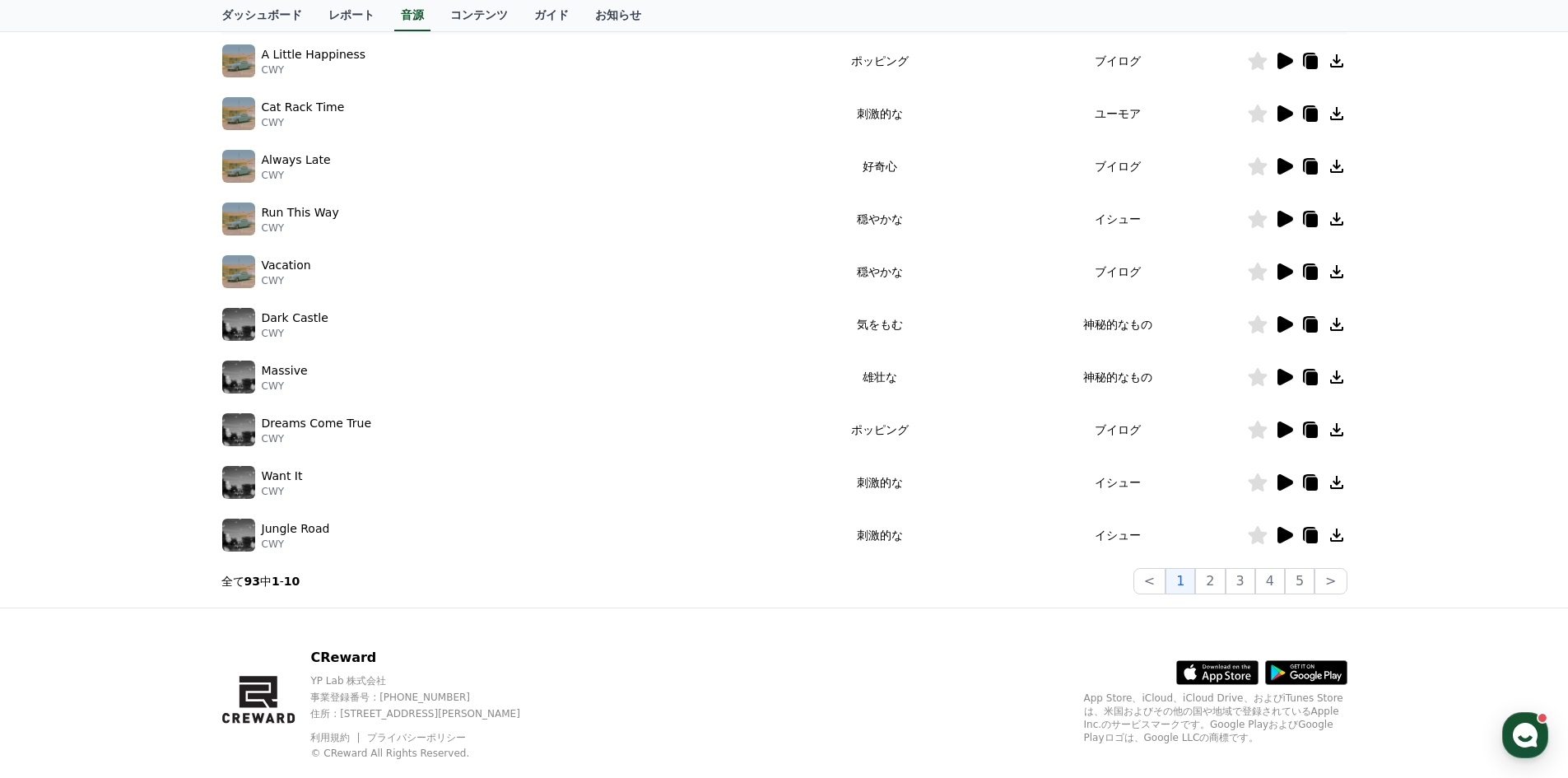
click at [1289, 536] on icon at bounding box center [1285, 535] width 16 height 16
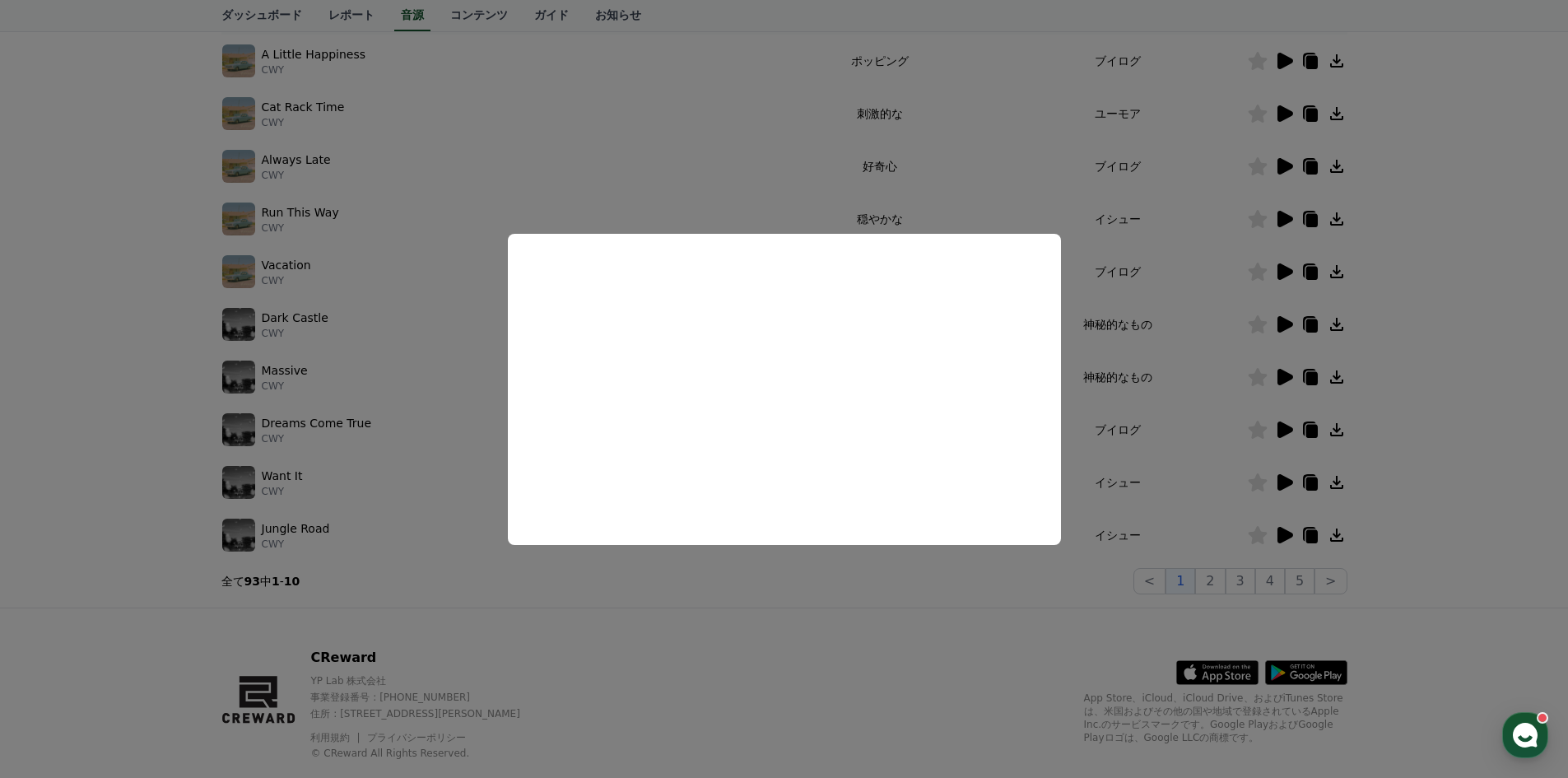
click at [1442, 364] on button "close modal" at bounding box center [784, 389] width 1568 height 778
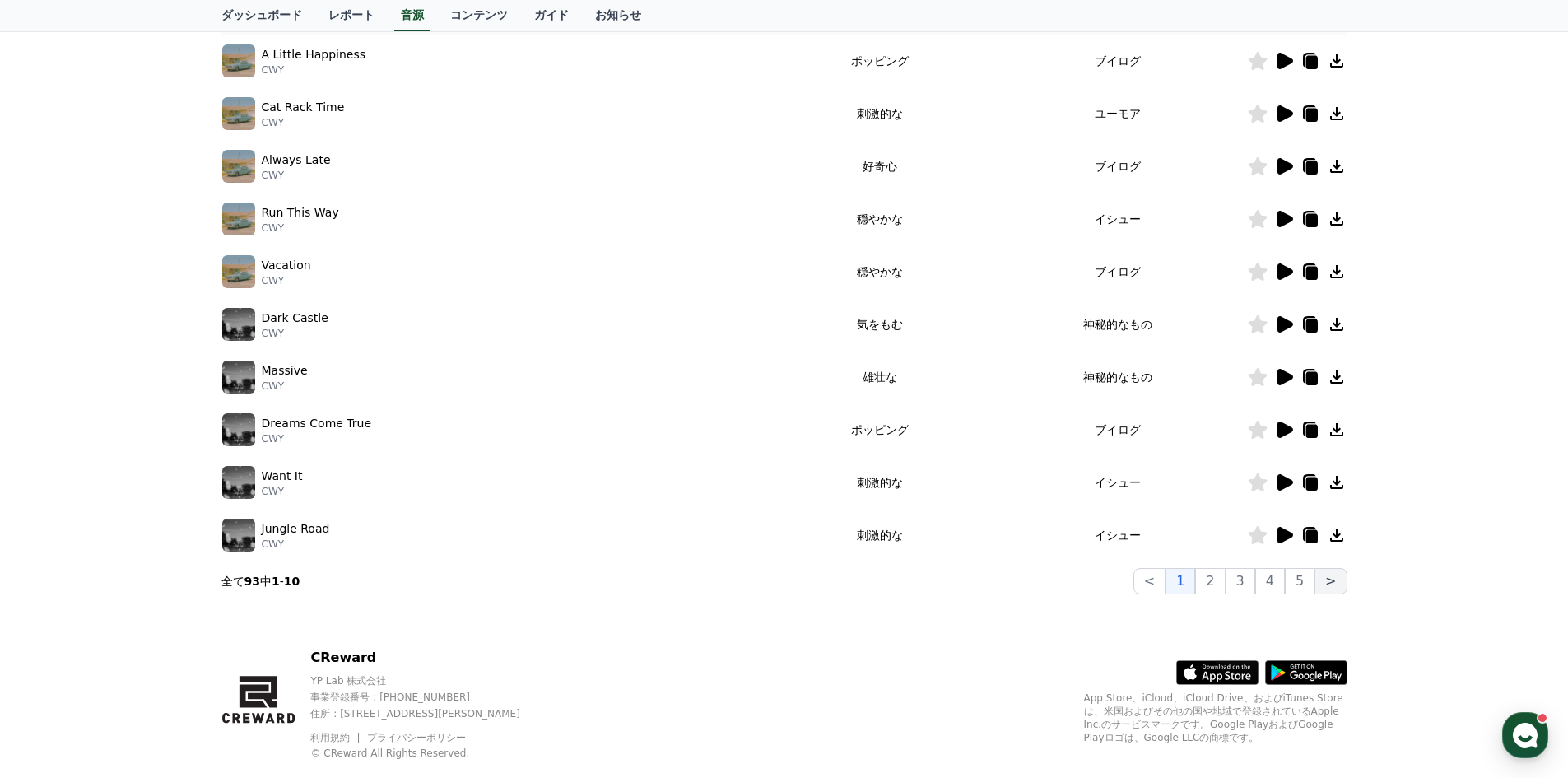
click at [1328, 580] on button ">" at bounding box center [1330, 581] width 32 height 26
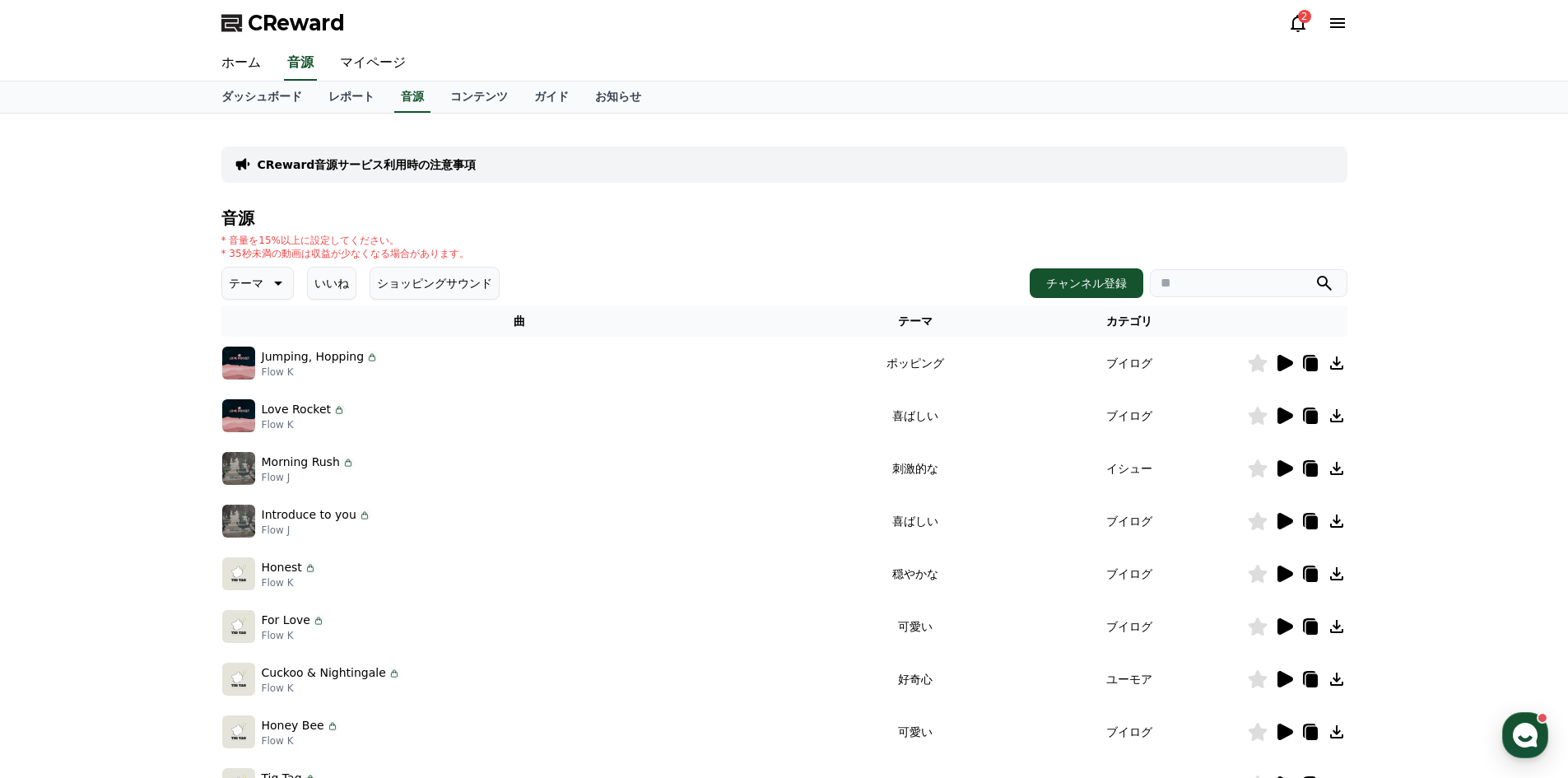
scroll to position [302, 0]
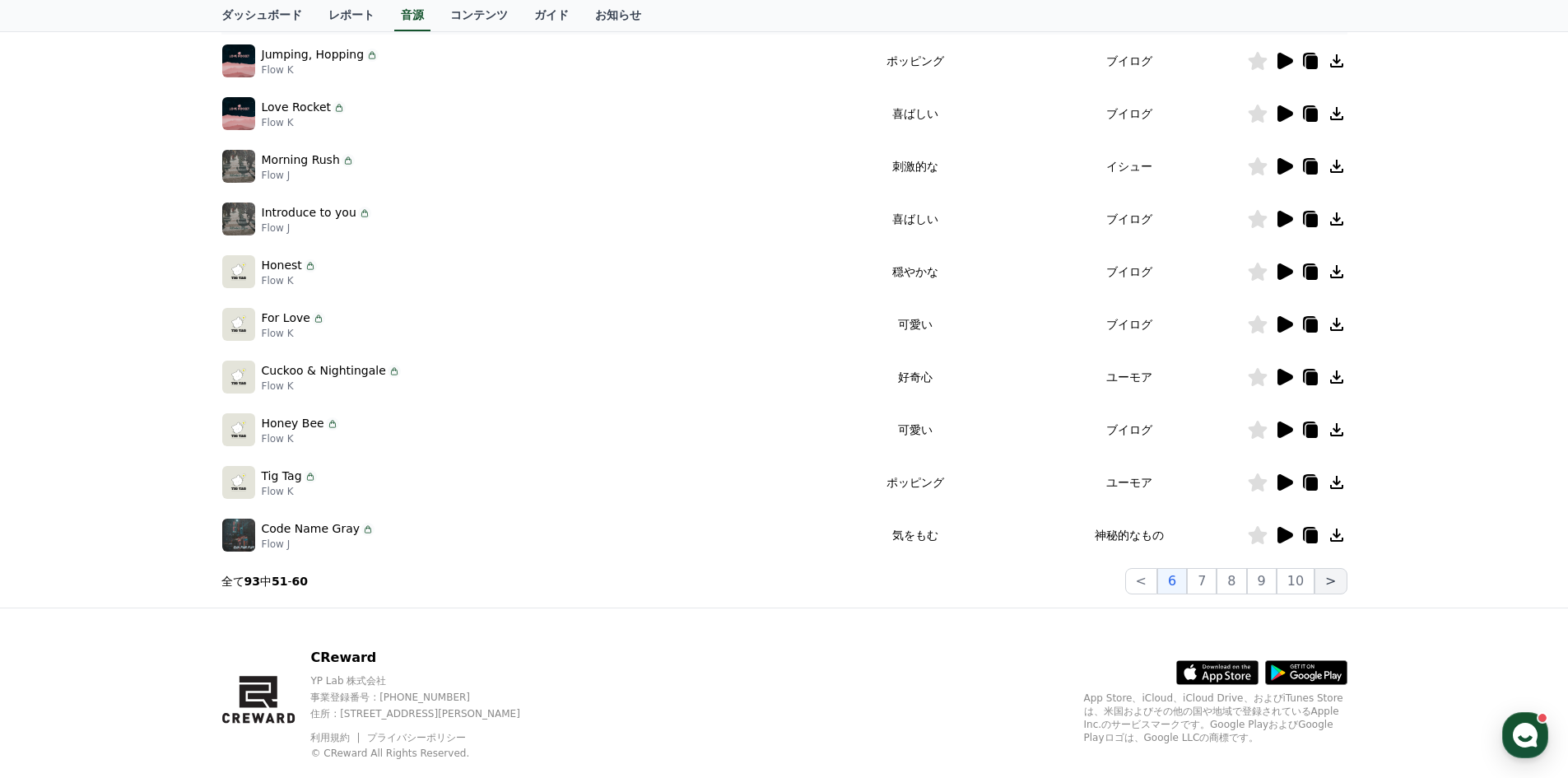
click at [1333, 578] on button ">" at bounding box center [1330, 581] width 32 height 26
click at [1341, 589] on button ">" at bounding box center [1330, 581] width 32 height 26
click at [1153, 588] on button "<" at bounding box center [1141, 581] width 32 height 26
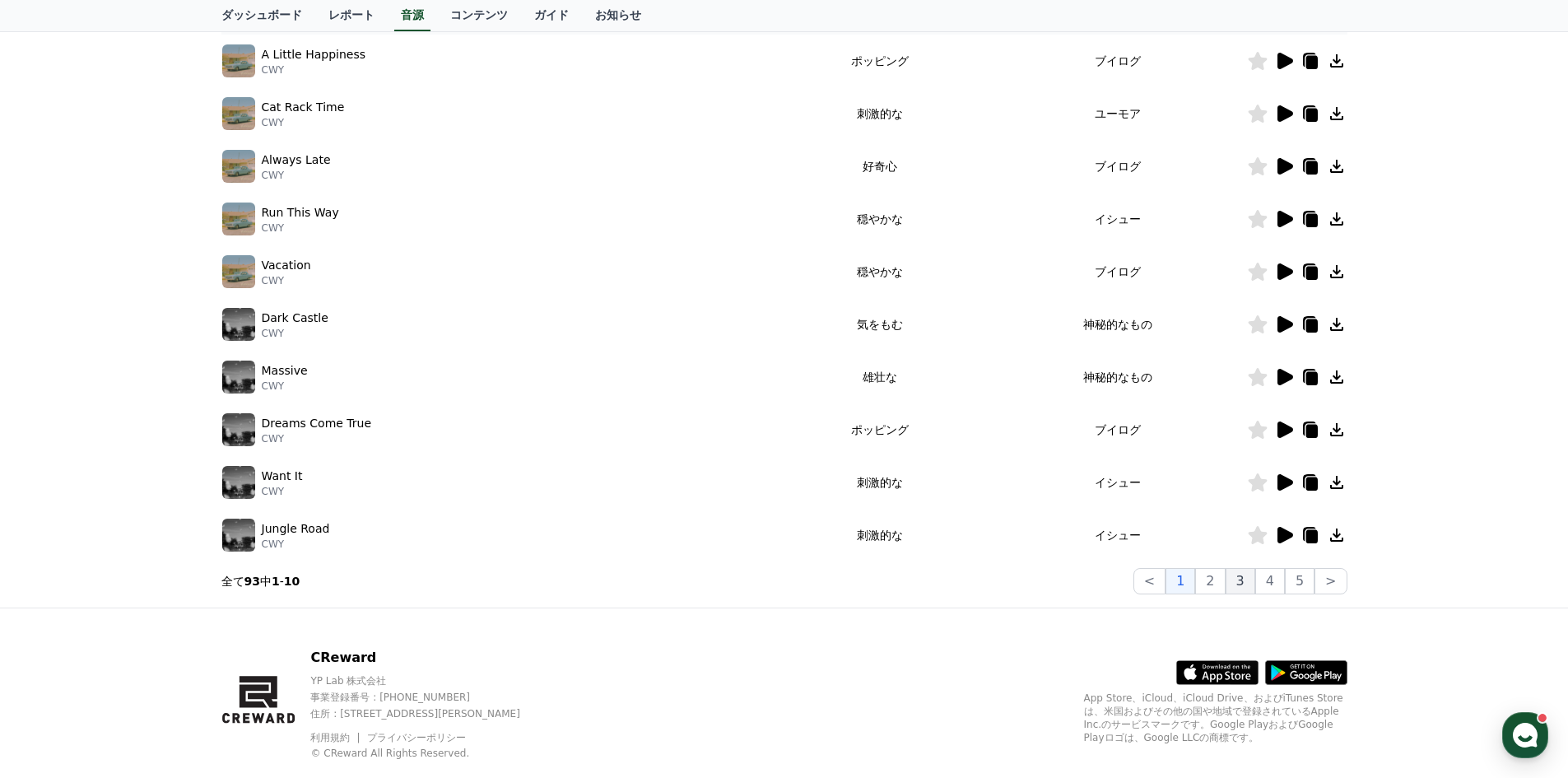
click at [1247, 586] on button "3" at bounding box center [1240, 581] width 30 height 26
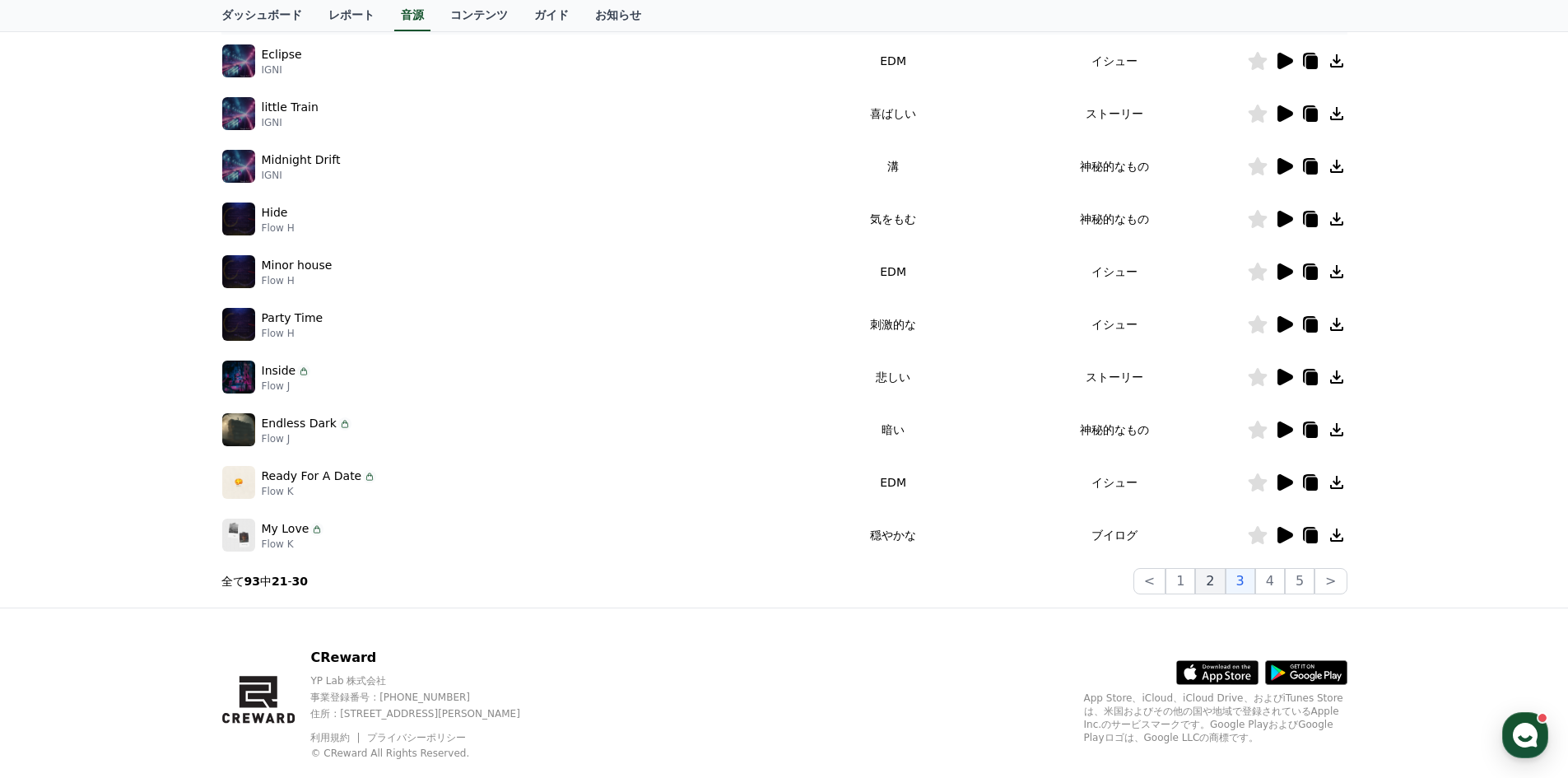
click at [1225, 586] on button "2" at bounding box center [1210, 581] width 30 height 26
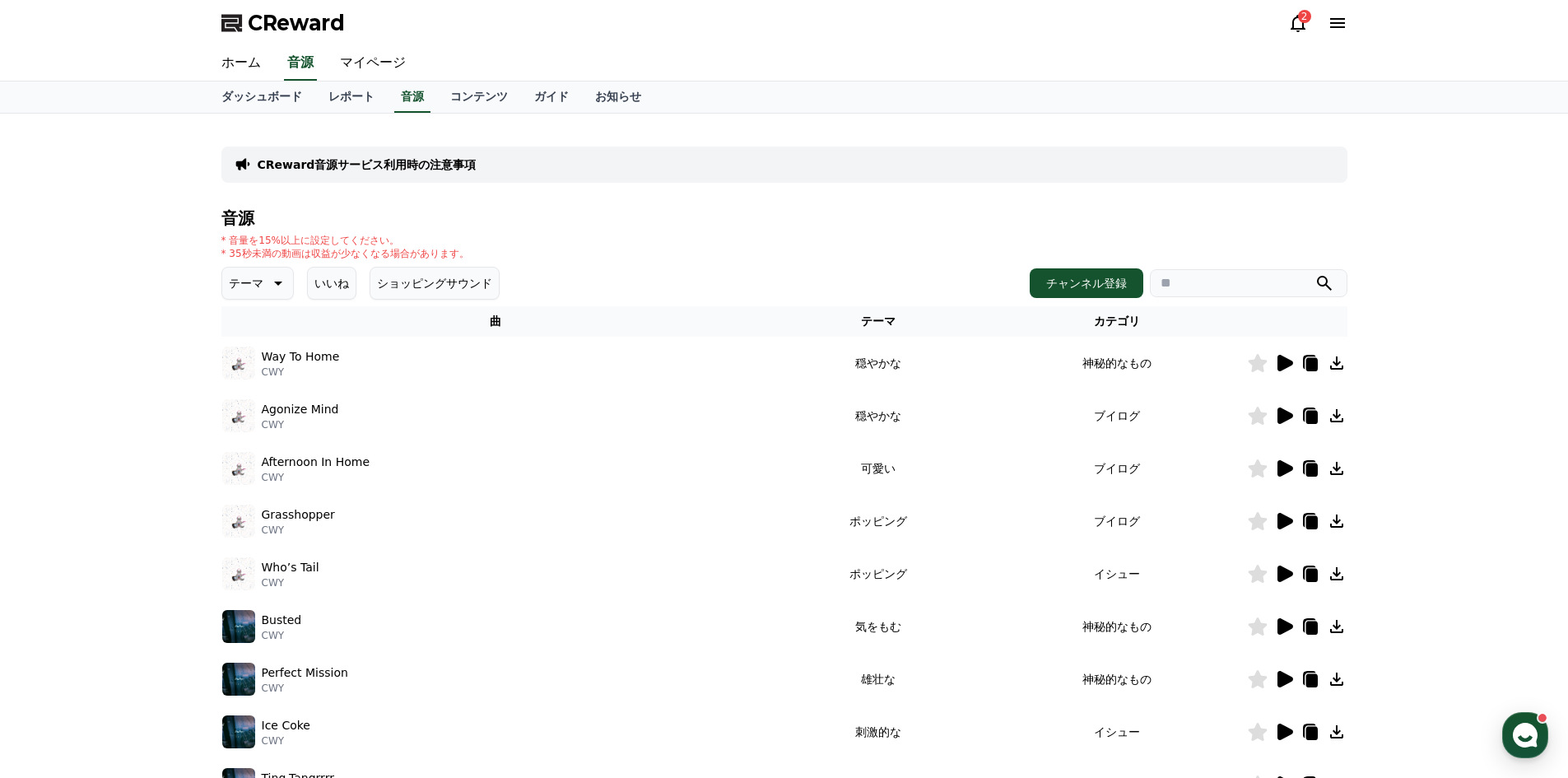
click at [1281, 368] on icon at bounding box center [1285, 363] width 16 height 16
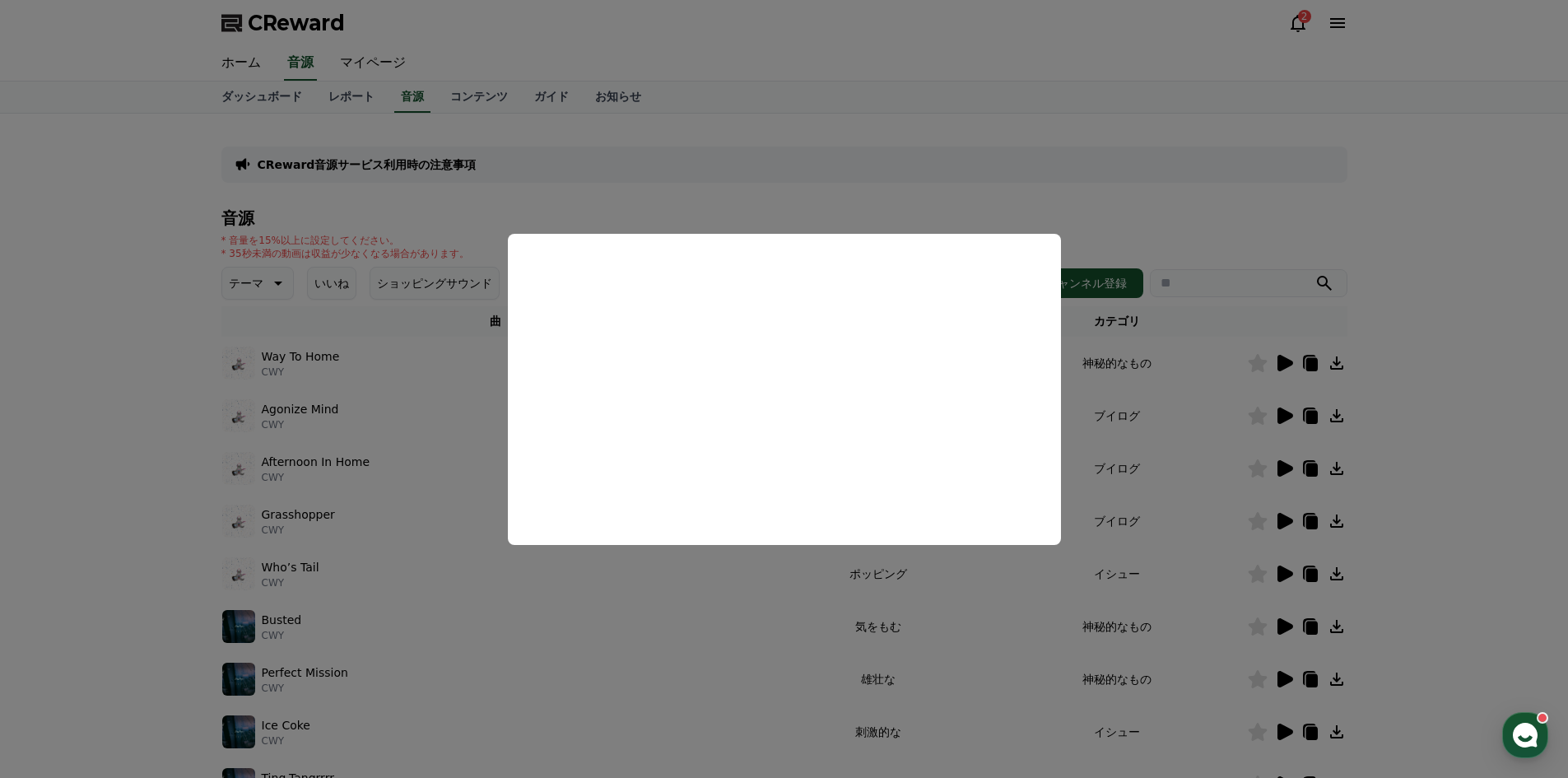
click at [1479, 342] on button "close modal" at bounding box center [784, 389] width 1568 height 778
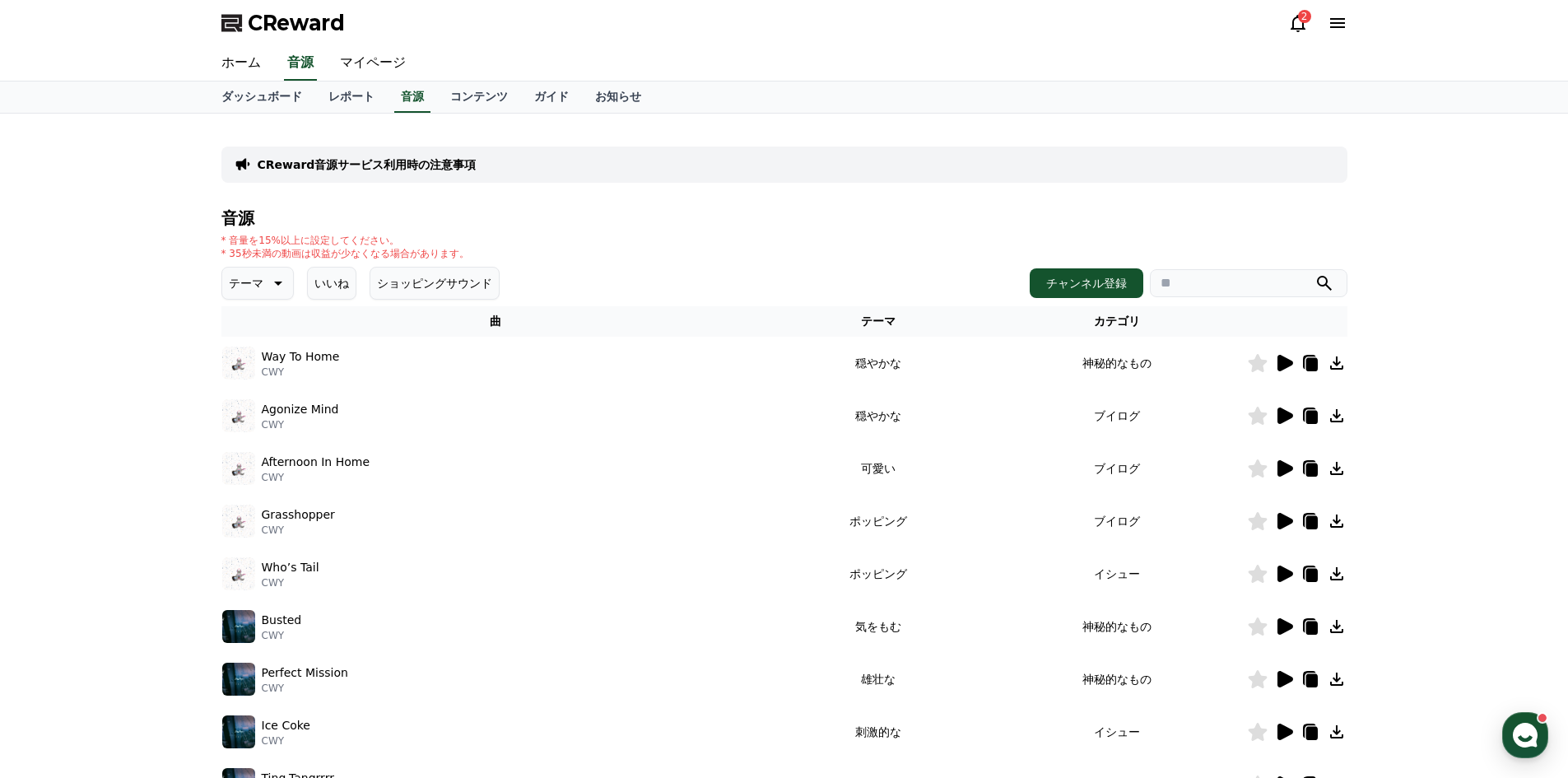
click at [1278, 470] on icon at bounding box center [1285, 468] width 16 height 16
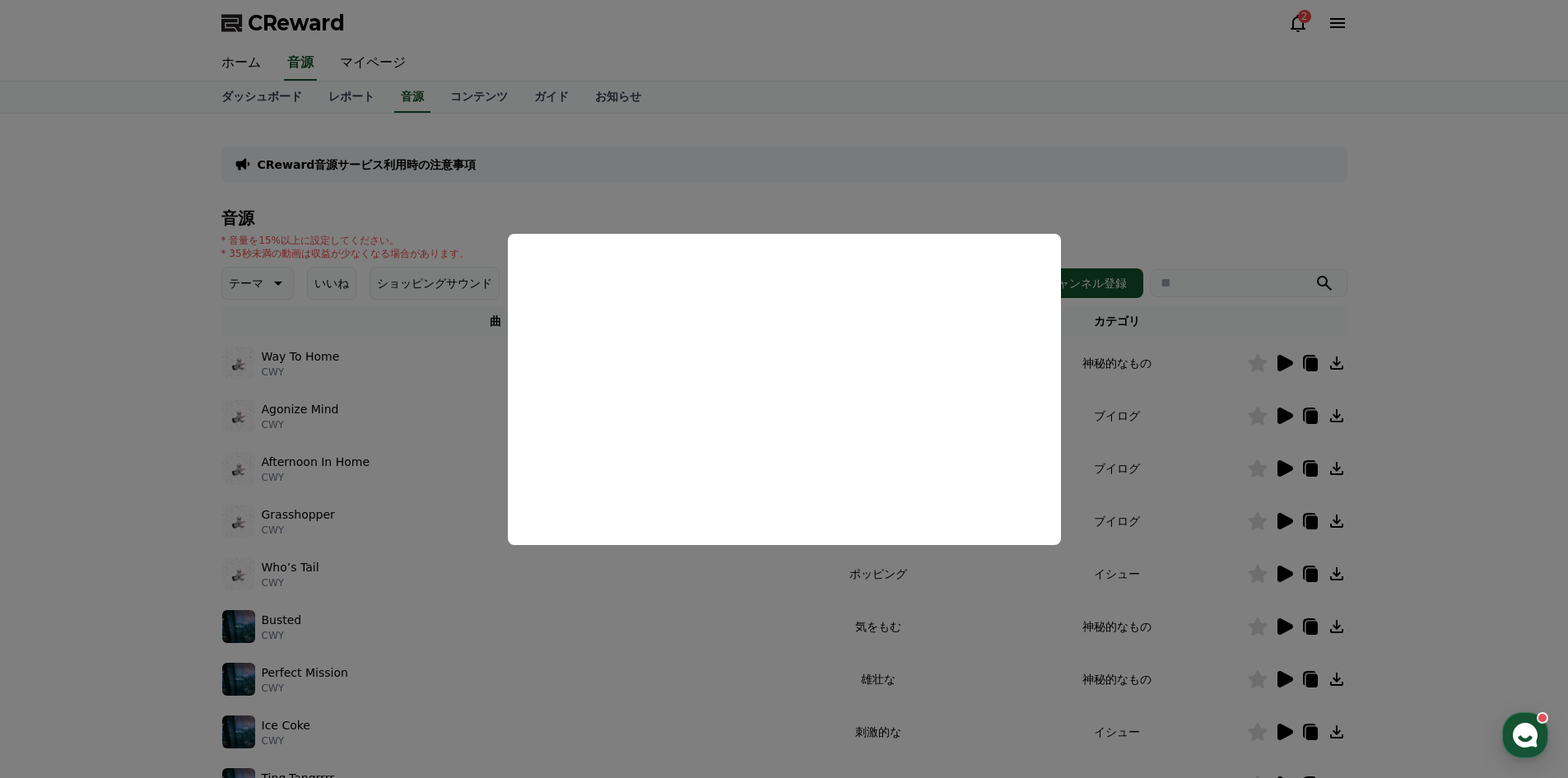
click at [1533, 428] on button "close modal" at bounding box center [784, 389] width 1568 height 778
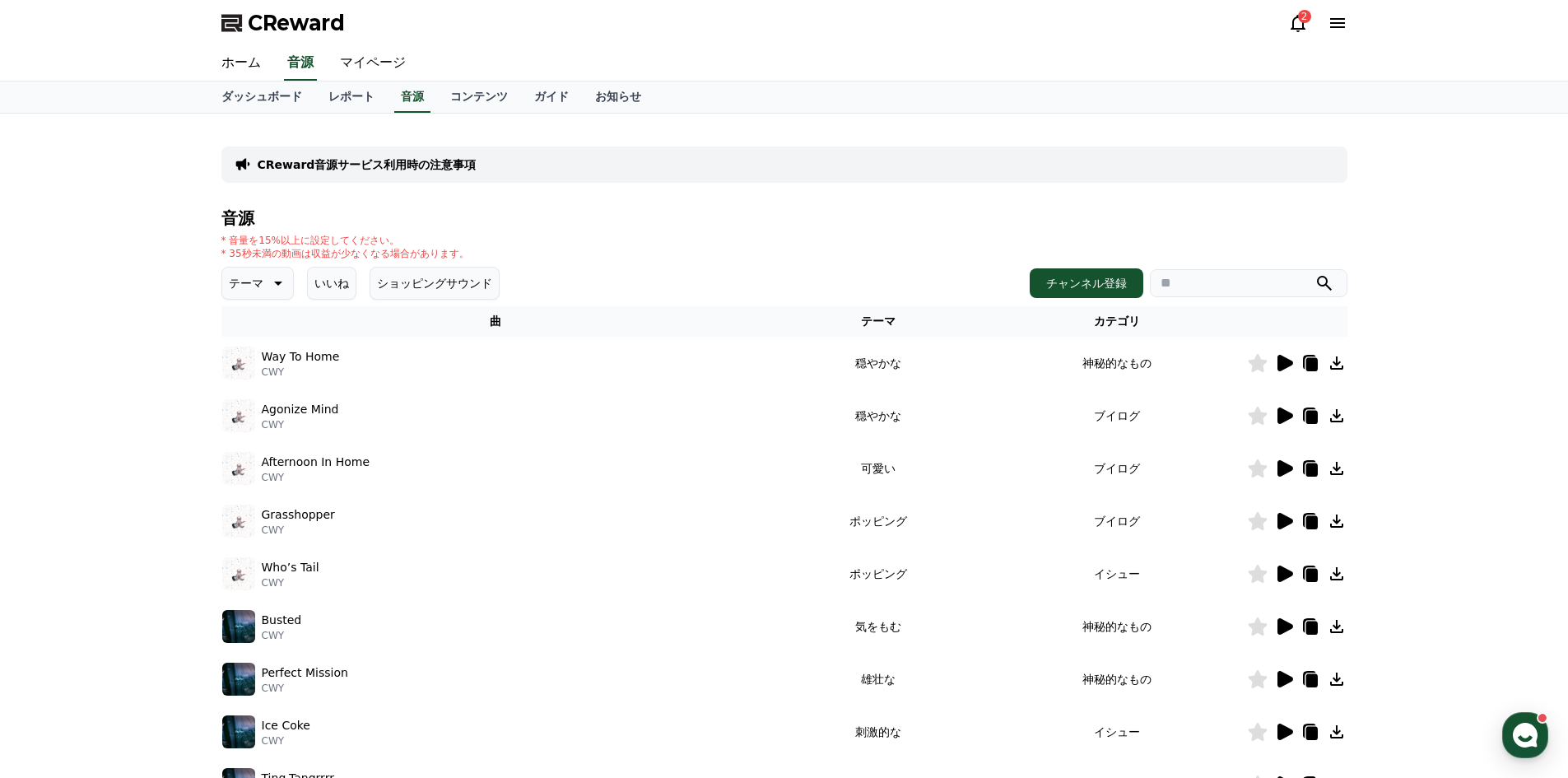
scroll to position [302, 0]
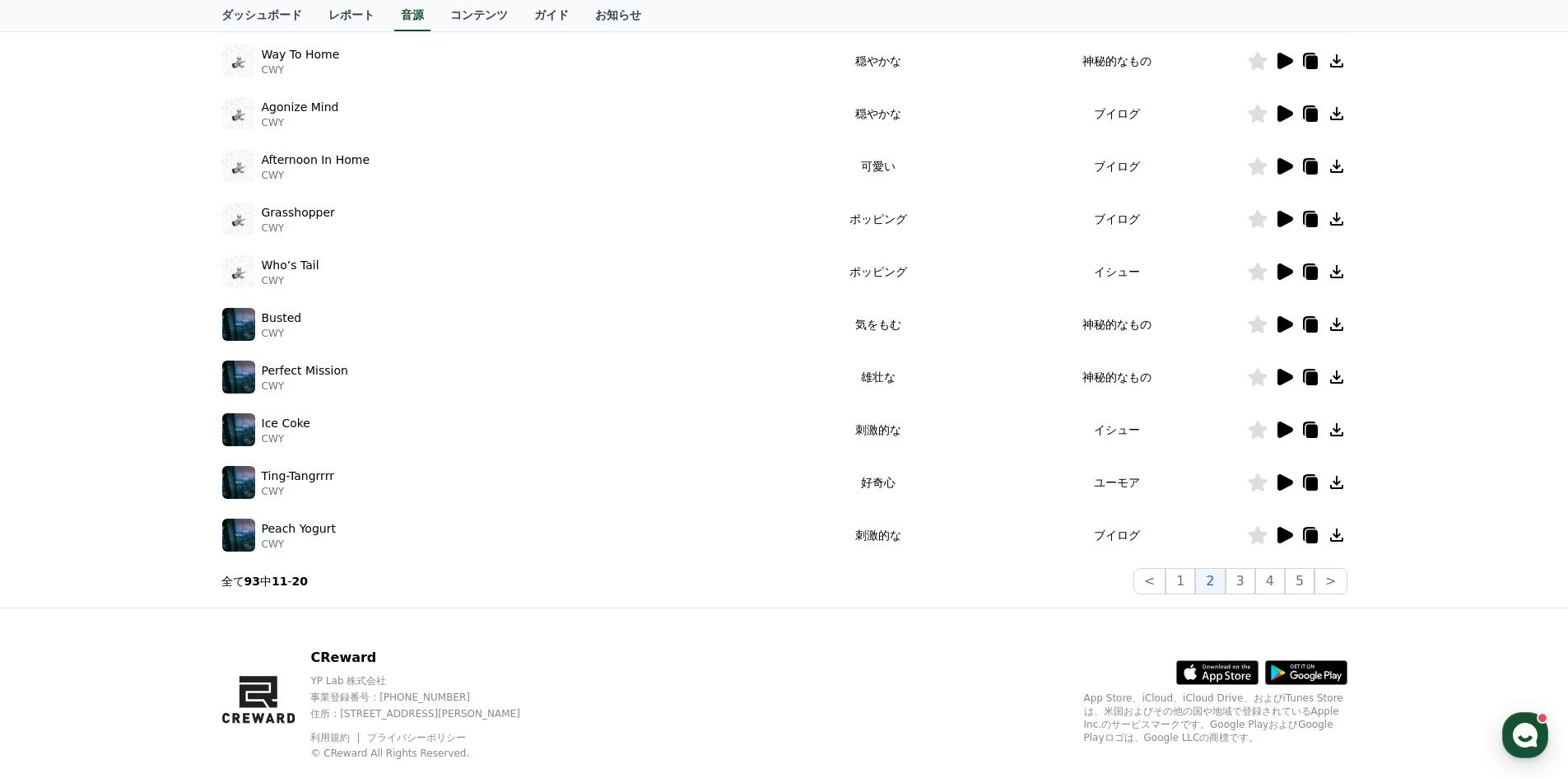
click at [1282, 433] on icon at bounding box center [1285, 430] width 16 height 16
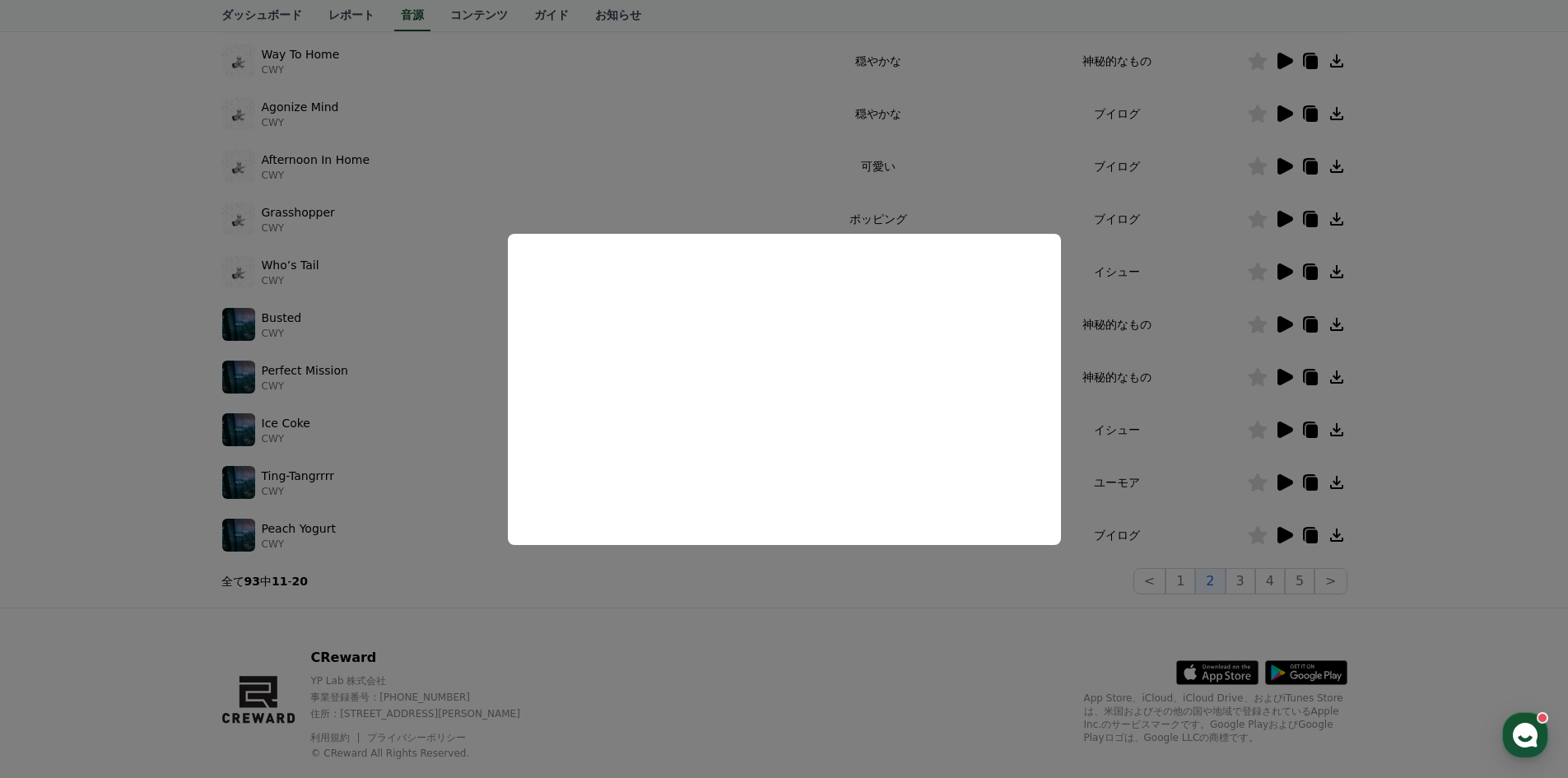
click at [1522, 364] on button "close modal" at bounding box center [784, 389] width 1568 height 778
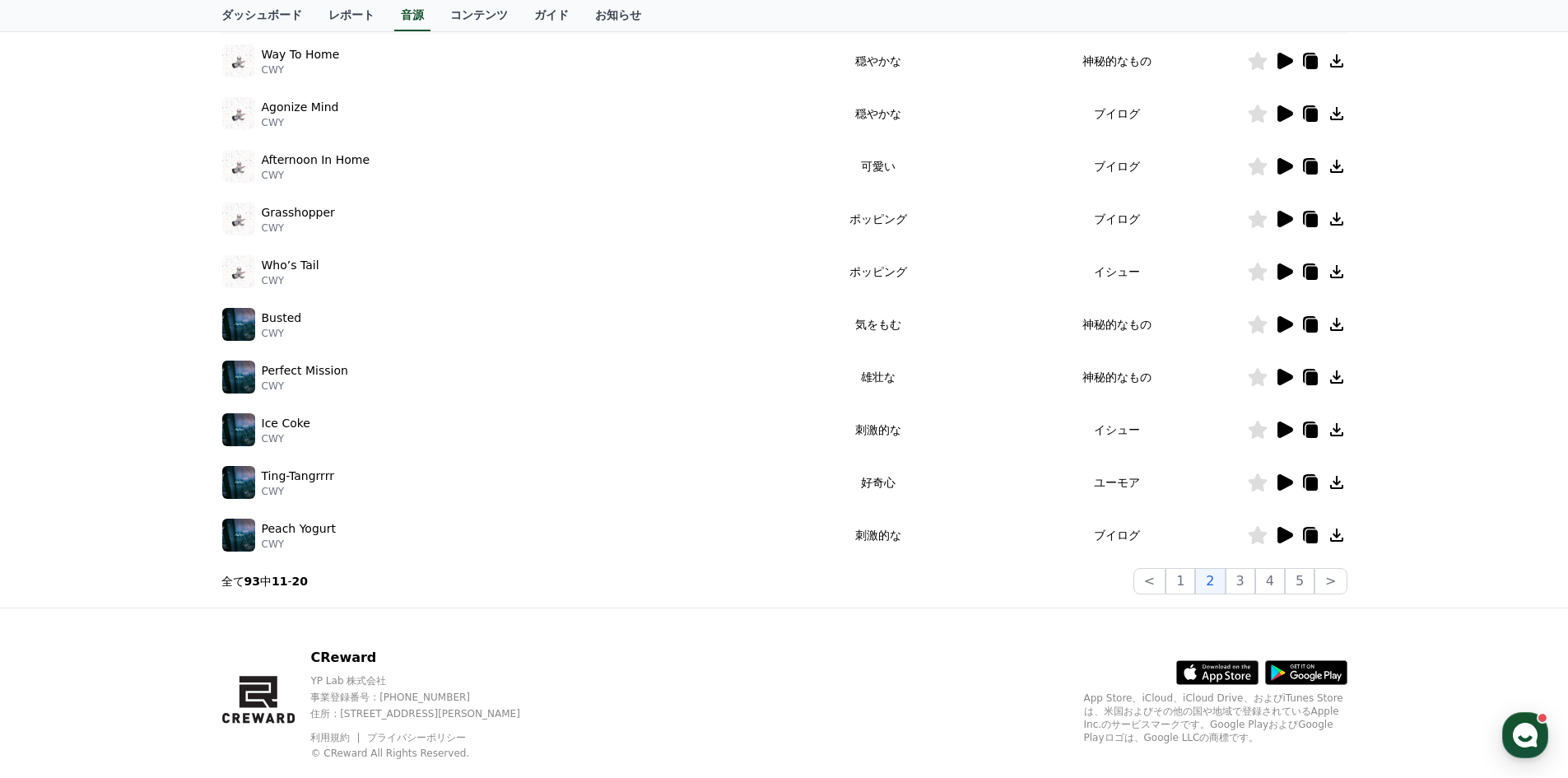
click at [1277, 536] on icon at bounding box center [1285, 535] width 16 height 16
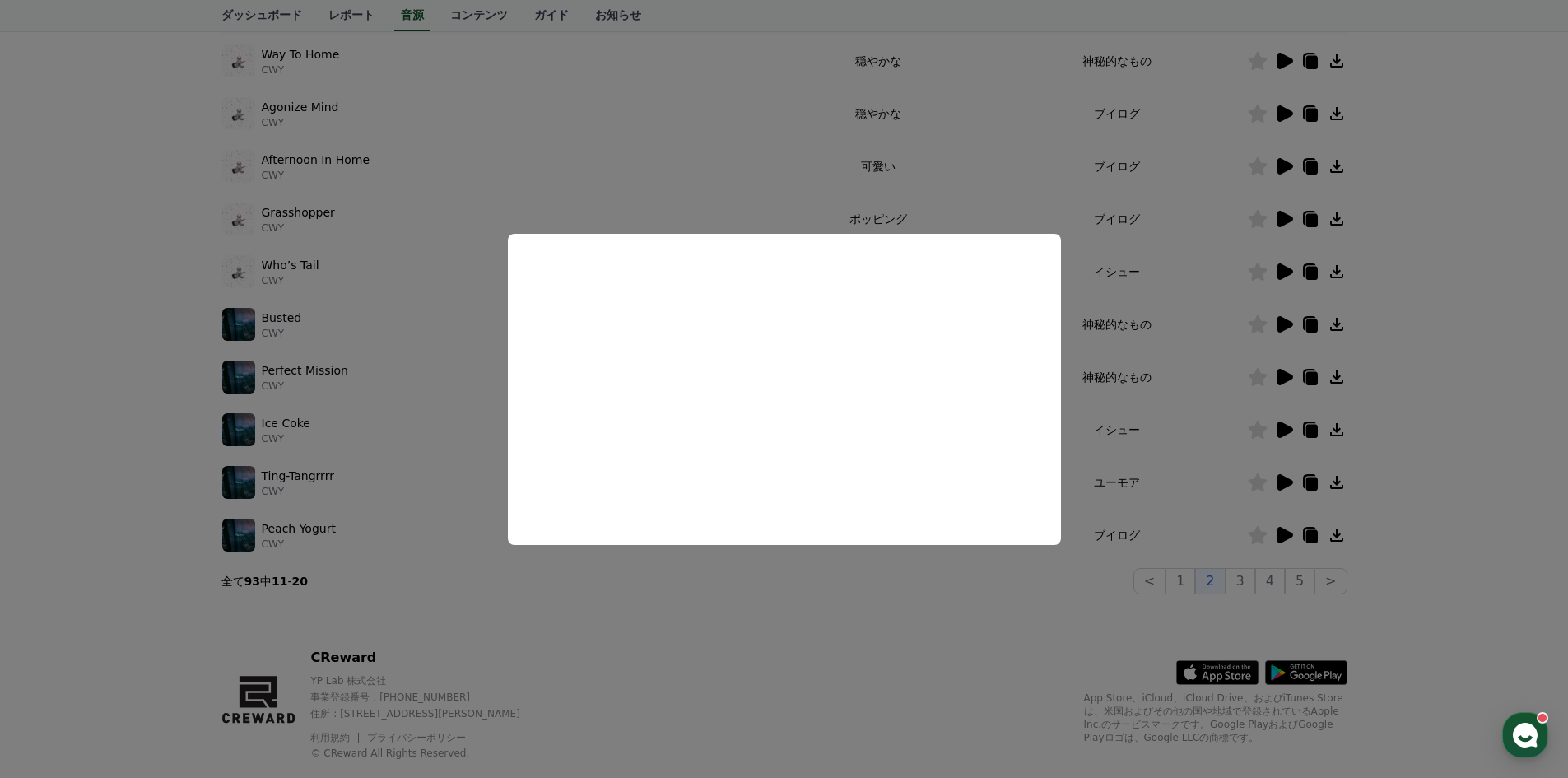
click at [1488, 417] on button "close modal" at bounding box center [784, 389] width 1568 height 778
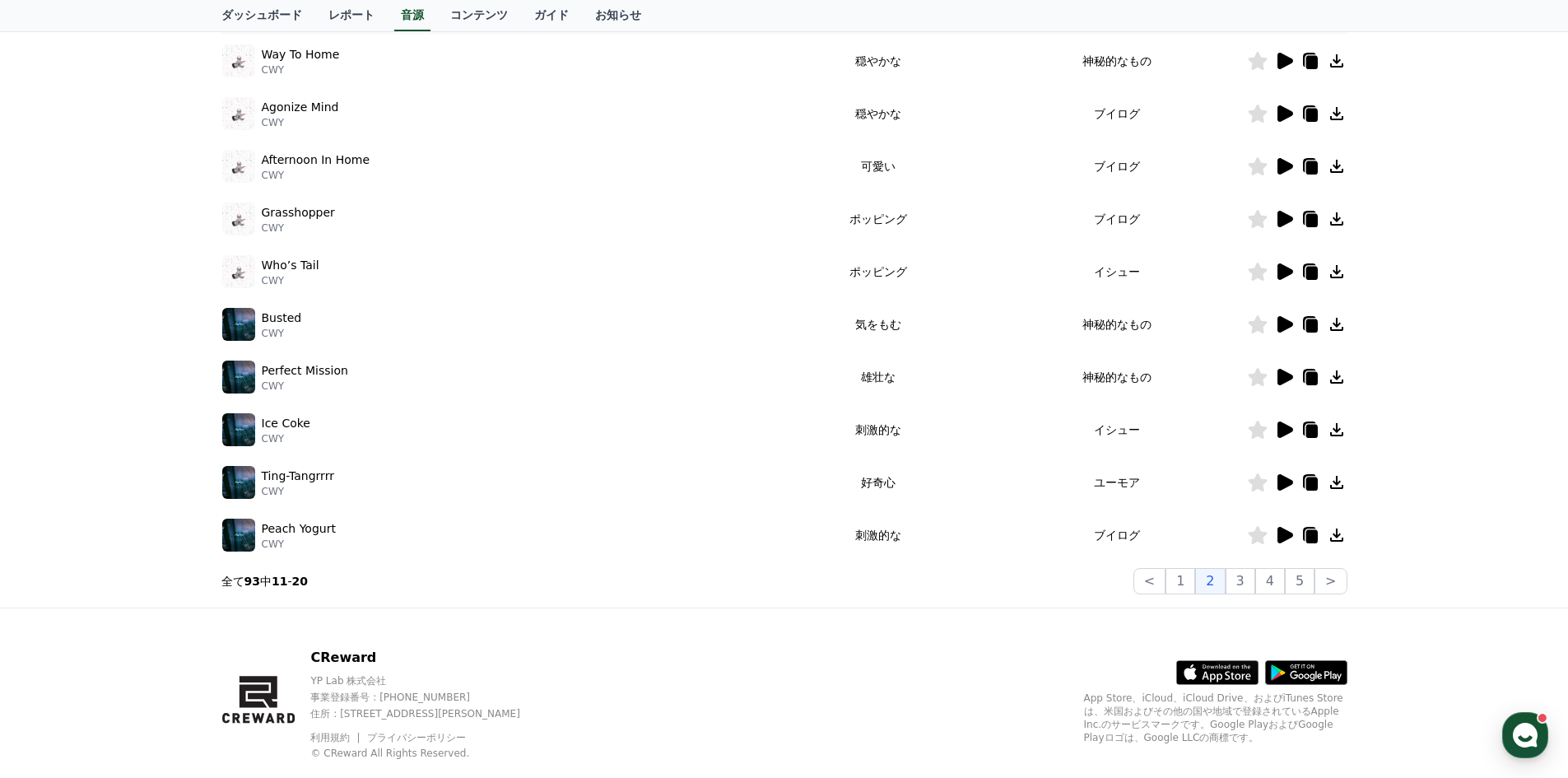
click at [1338, 531] on icon at bounding box center [1337, 535] width 20 height 20
click at [1474, 196] on div "CReward音源サービス利用時の注意事項 音源 * 音量を15%以上に設定してください。 * 35秒未満の動画は収益が少なくなる場合があります。 テーマ い…" at bounding box center [784, 209] width 1568 height 796
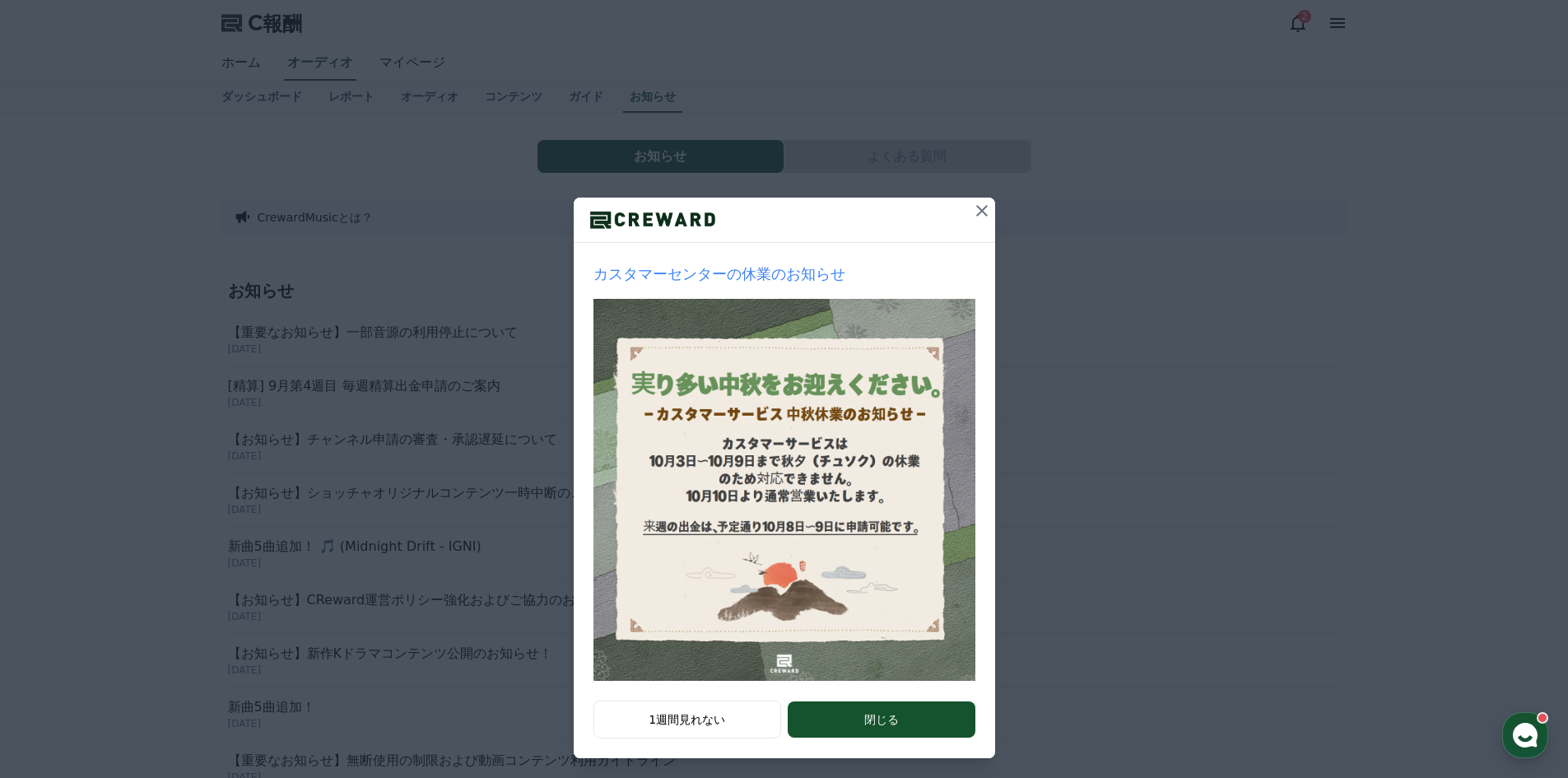
drag, startPoint x: 975, startPoint y: 212, endPoint x: 958, endPoint y: 226, distance: 22.0
click at [976, 212] on icon at bounding box center [982, 211] width 12 height 12
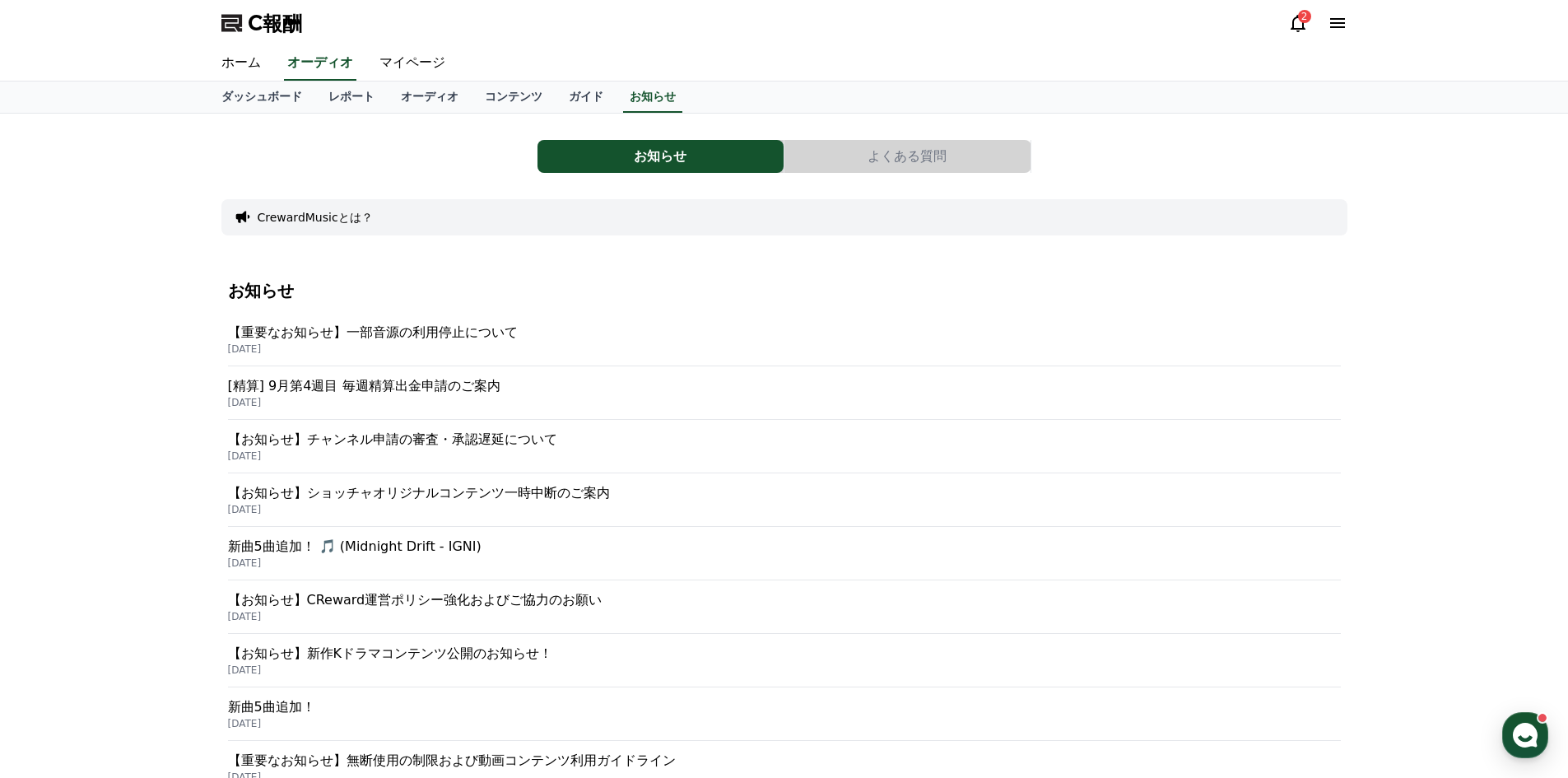
click at [444, 330] on font "【重要なお知らせ】一部音源の利用停止について" at bounding box center [373, 332] width 290 height 16
